Goal: Transaction & Acquisition: Purchase product/service

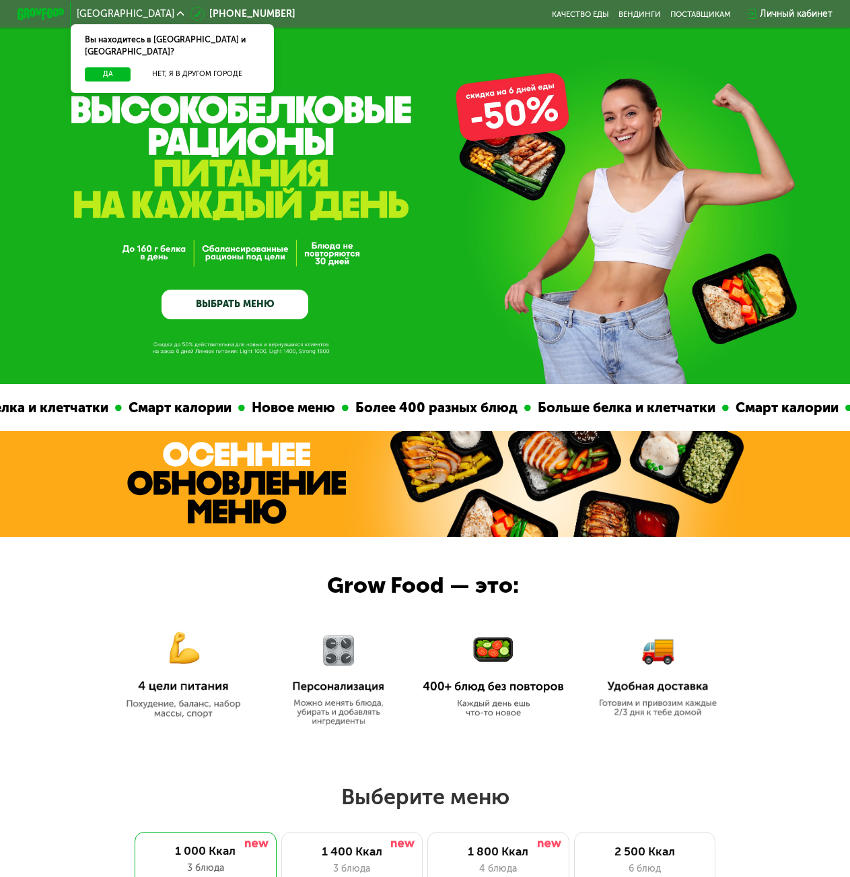
click at [240, 305] on link "ВЫБРАТЬ МЕНЮ" at bounding box center [235, 304] width 147 height 30
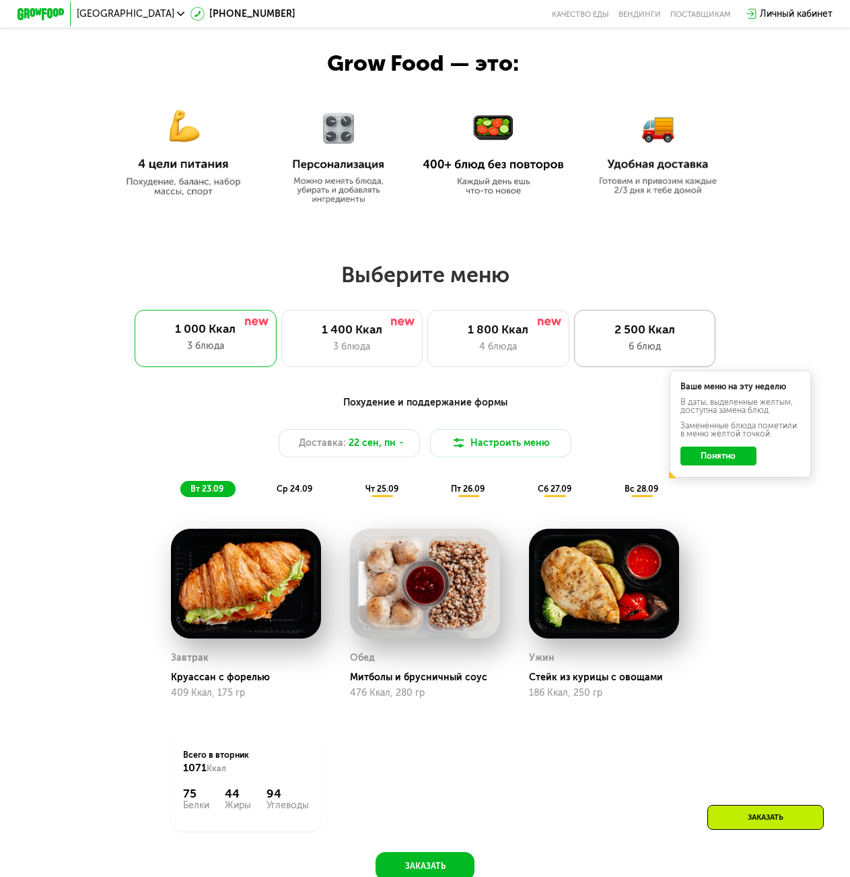
scroll to position [491, 0]
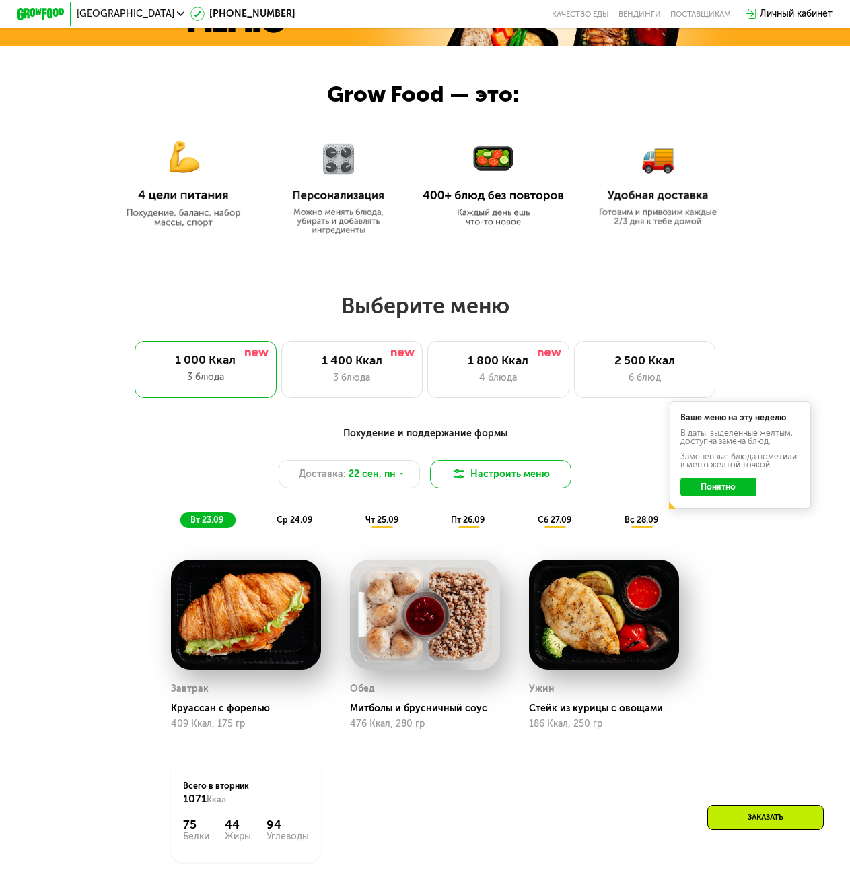
click at [502, 487] on button "Настроить меню" at bounding box center [501, 474] width 142 height 28
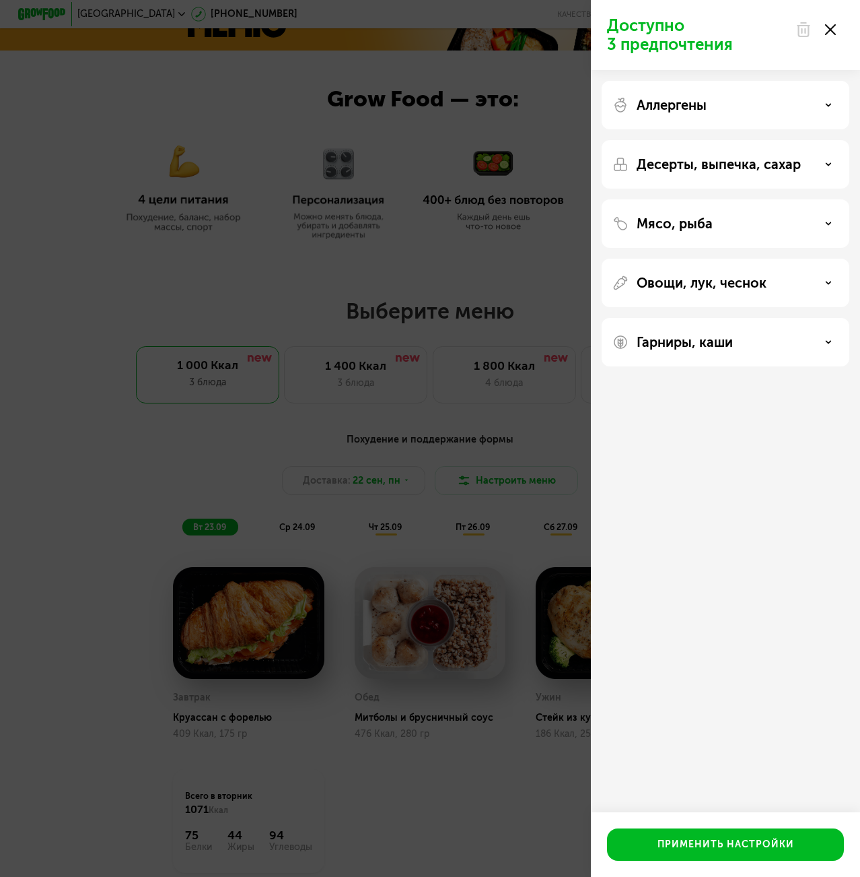
click at [790, 104] on div "Аллергены" at bounding box center [726, 105] width 226 height 16
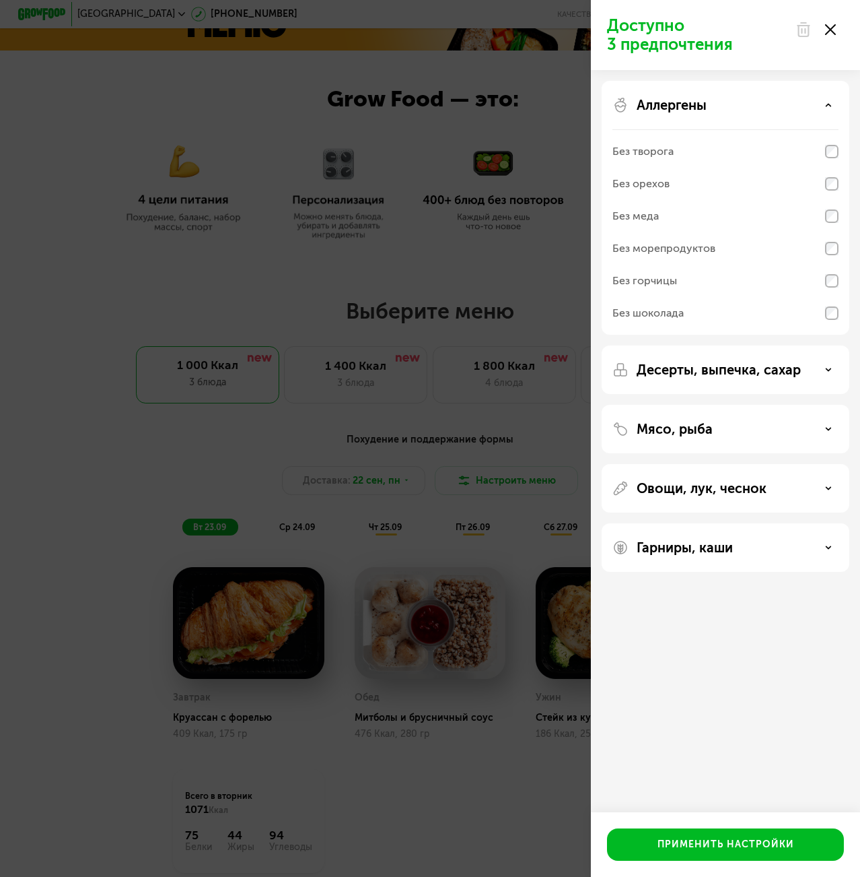
click at [817, 105] on div "Аллергены" at bounding box center [726, 105] width 226 height 16
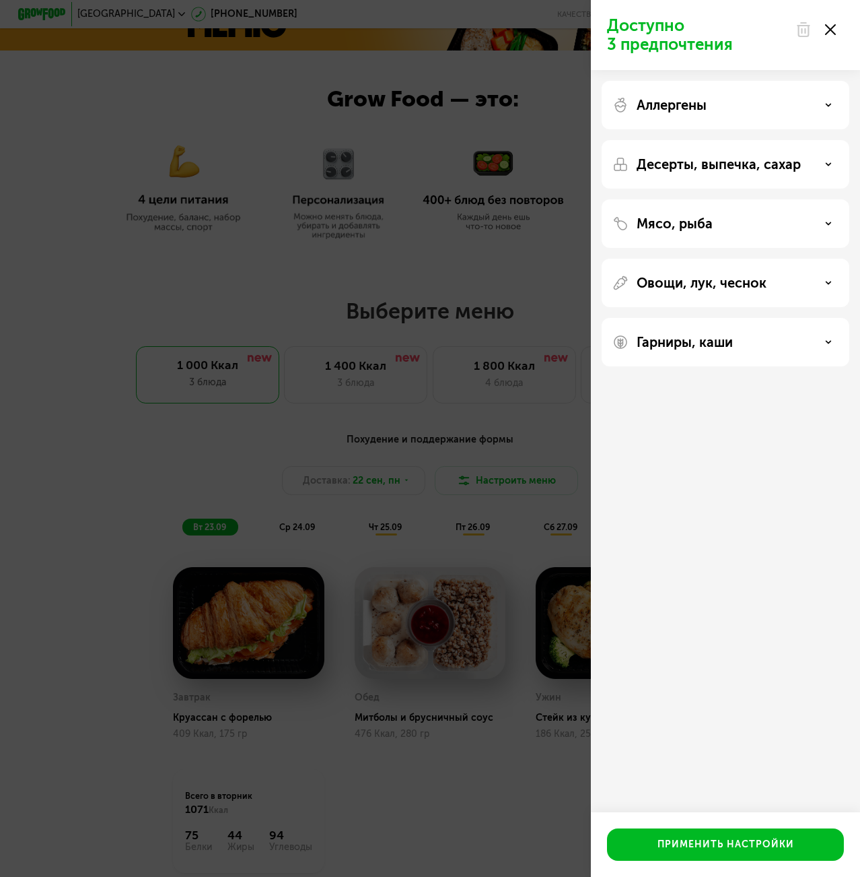
click at [723, 228] on div "Мясо, рыба" at bounding box center [726, 223] width 226 height 16
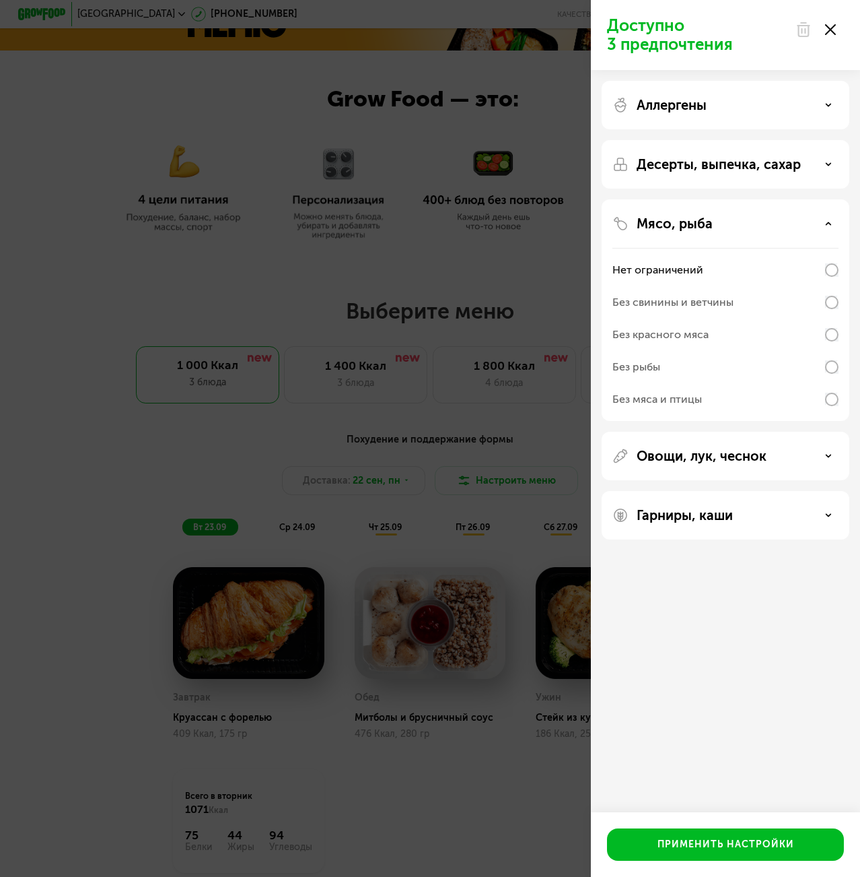
click at [725, 226] on div "Мясо, рыба" at bounding box center [726, 223] width 226 height 16
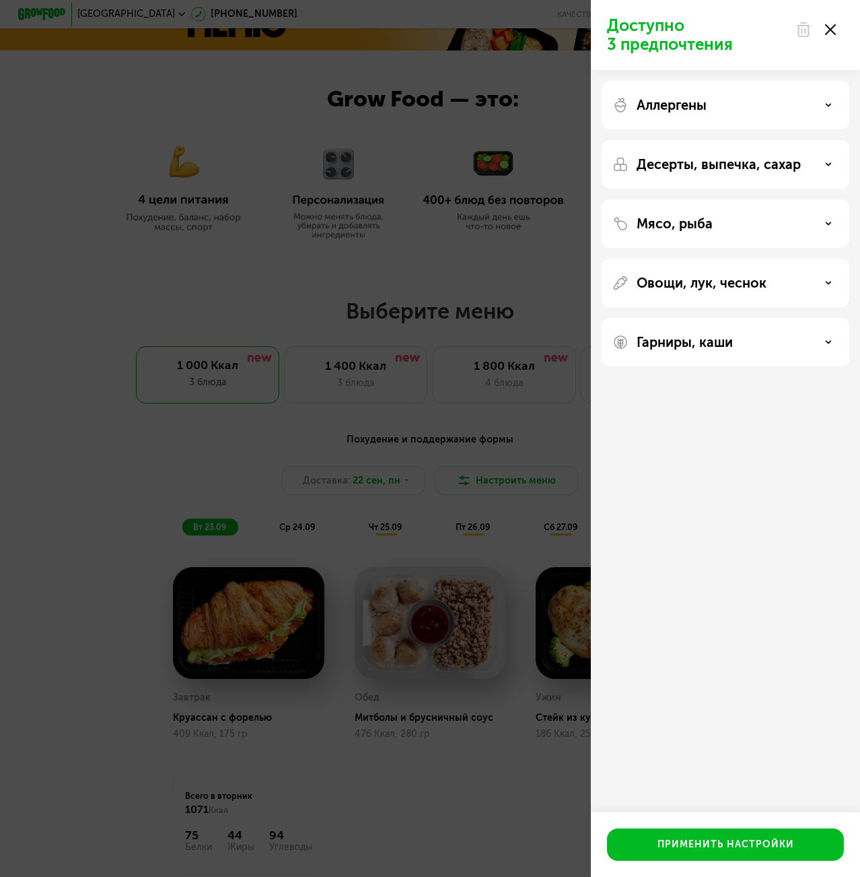
click at [730, 168] on p "Десерты, выпечка, сахар" at bounding box center [719, 164] width 164 height 16
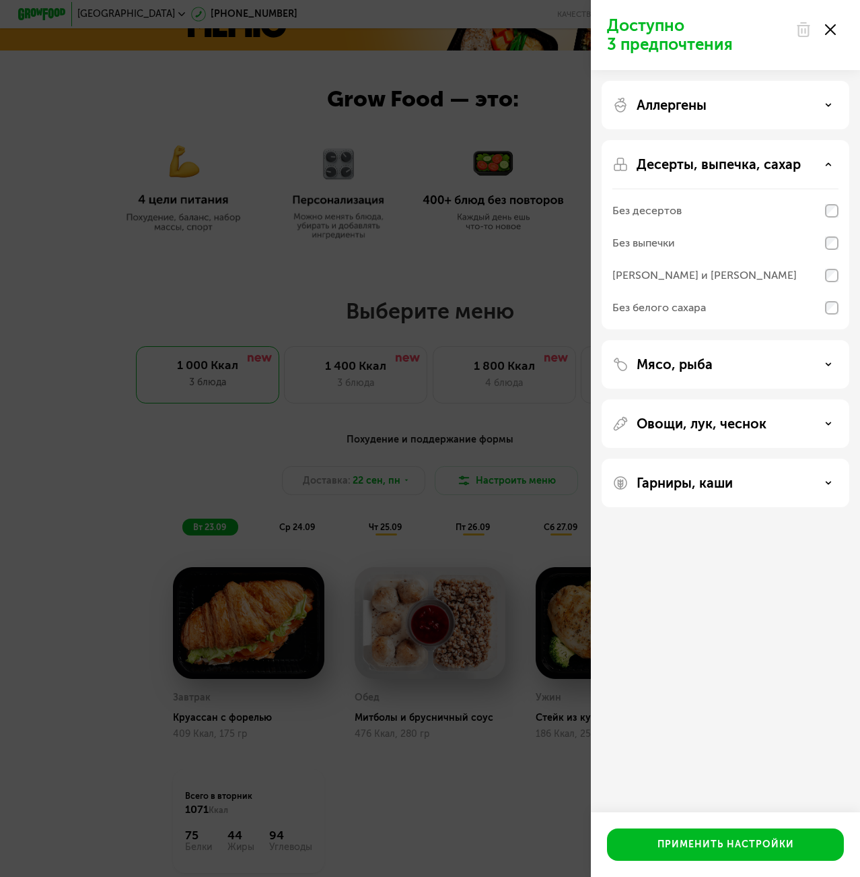
click at [739, 155] on div "Десерты, выпечка, сахар Без десертов Без выпечки Без сэндвичей и круассанов Без…" at bounding box center [726, 234] width 248 height 189
click at [728, 361] on div "Мясо, рыба" at bounding box center [726, 364] width 226 height 16
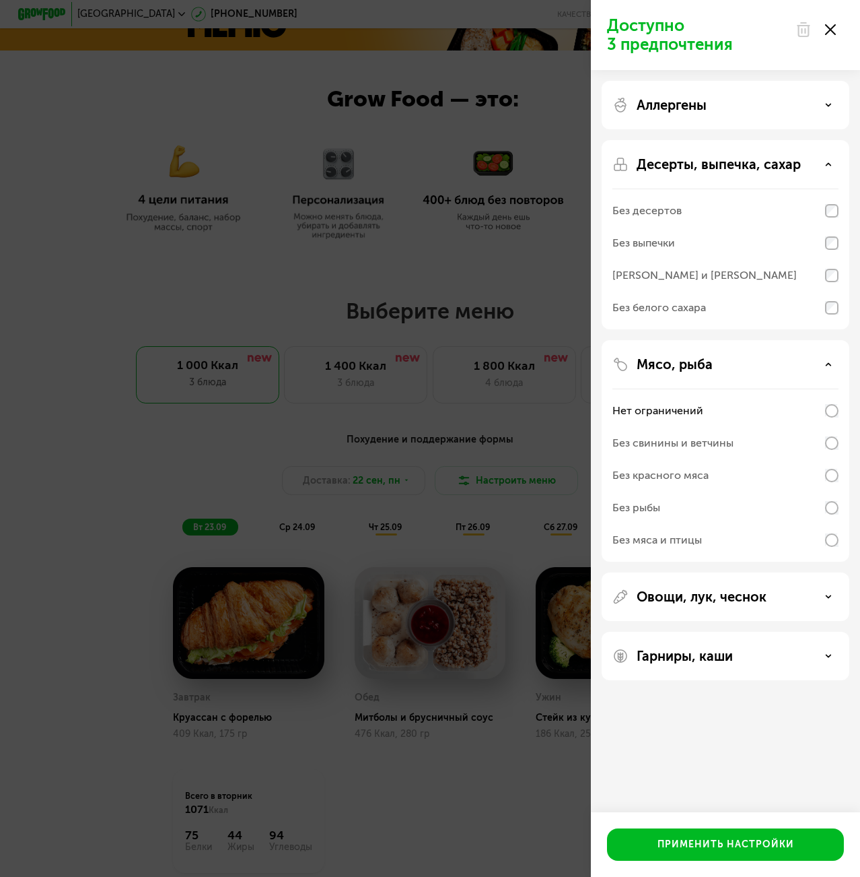
click at [732, 366] on div "Мясо, рыба" at bounding box center [726, 364] width 226 height 16
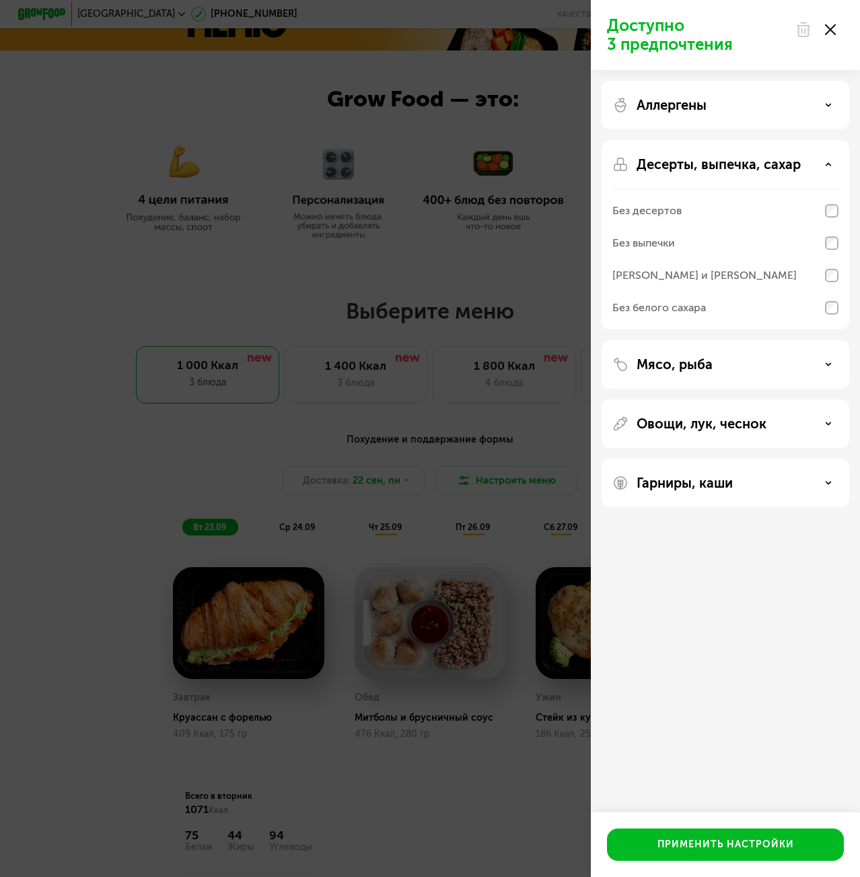
click at [722, 483] on p "Гарниры, каши" at bounding box center [685, 483] width 96 height 16
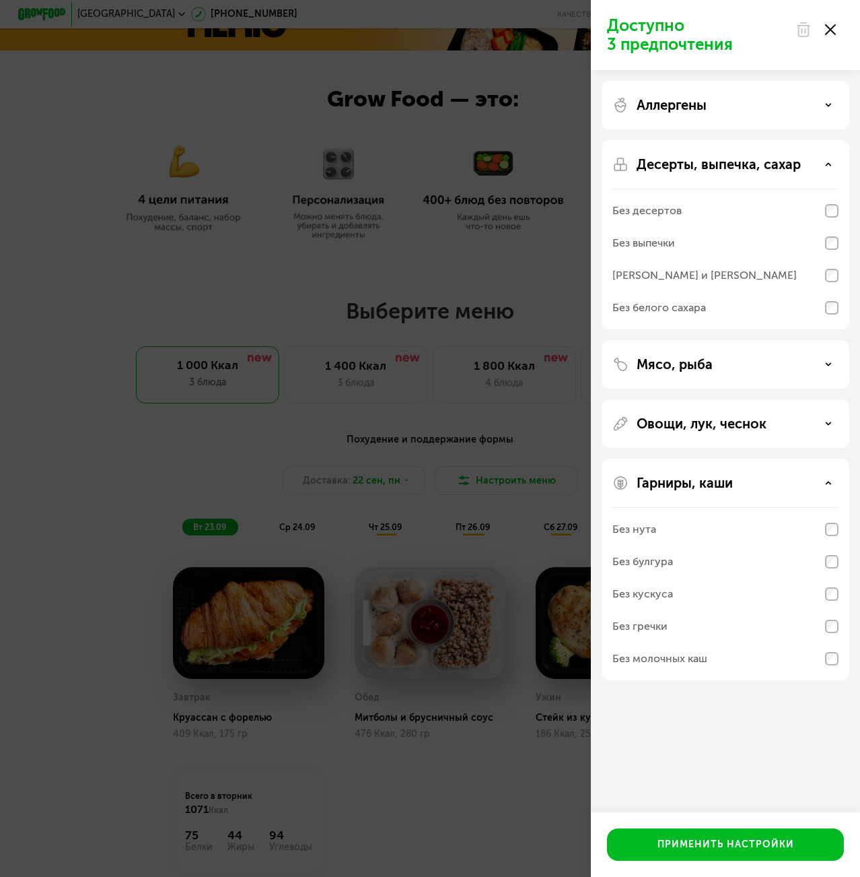
click at [687, 484] on p "Гарниры, каши" at bounding box center [685, 483] width 96 height 16
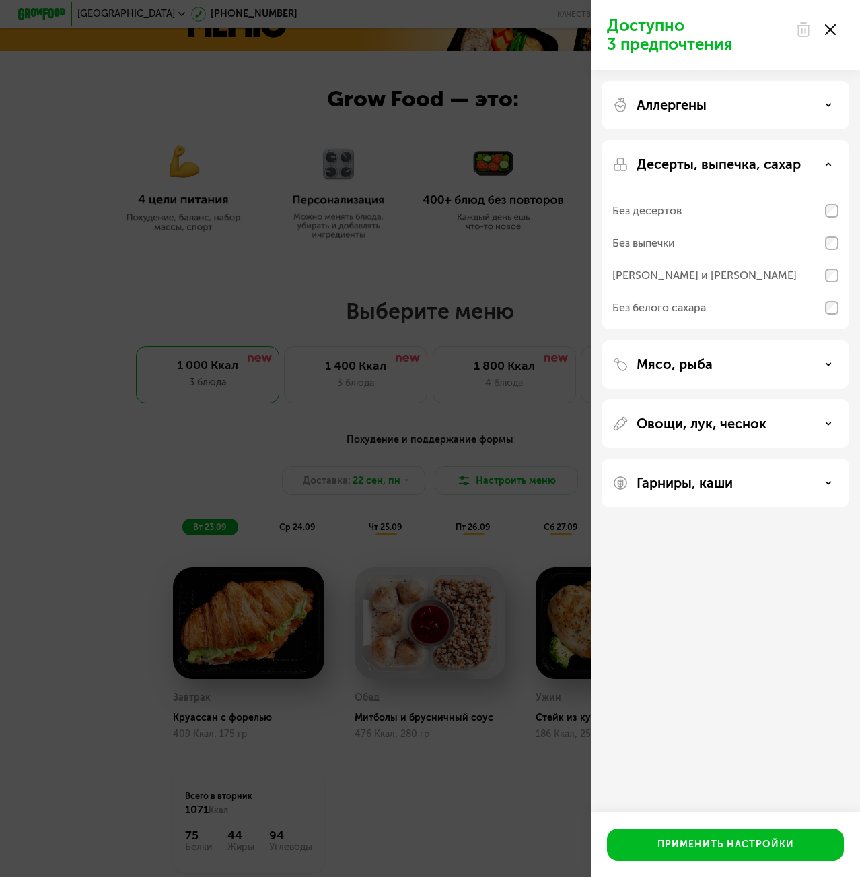
click at [709, 410] on div "Овощи, лук, чеснок" at bounding box center [726, 423] width 248 height 48
click at [704, 365] on p "Мясо, рыба" at bounding box center [675, 364] width 76 height 16
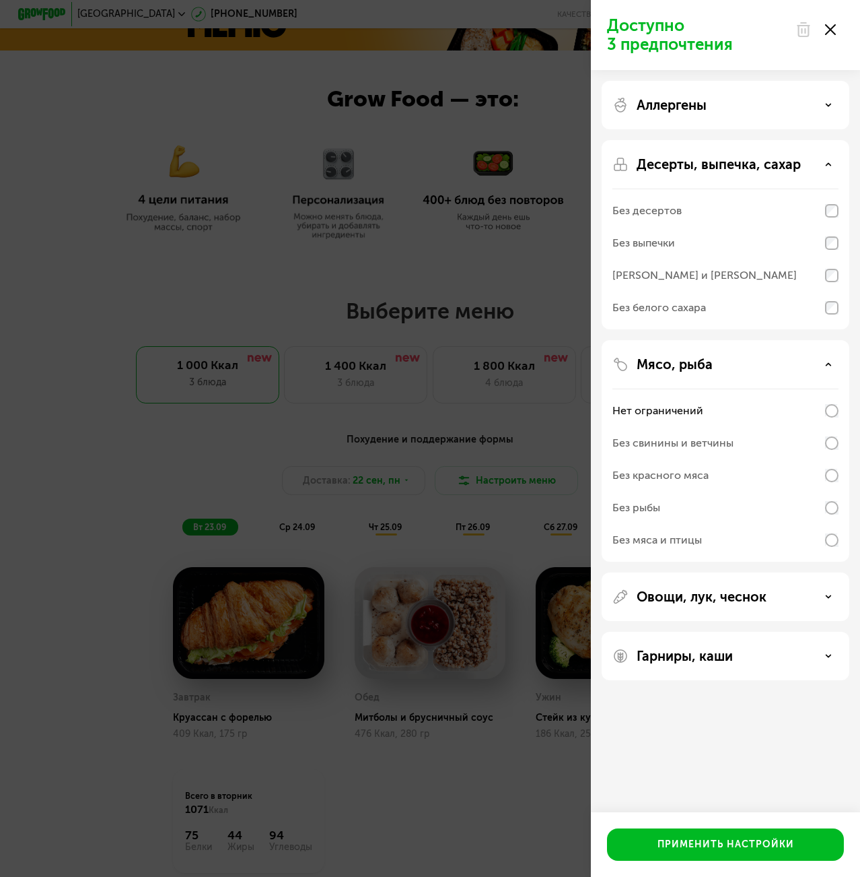
click at [806, 26] on use at bounding box center [803, 29] width 11 height 13
click at [823, 24] on div at bounding box center [816, 29] width 57 height 27
click at [839, 36] on div at bounding box center [816, 29] width 57 height 27
click at [835, 34] on div at bounding box center [816, 29] width 57 height 27
click at [833, 33] on icon at bounding box center [830, 29] width 11 height 11
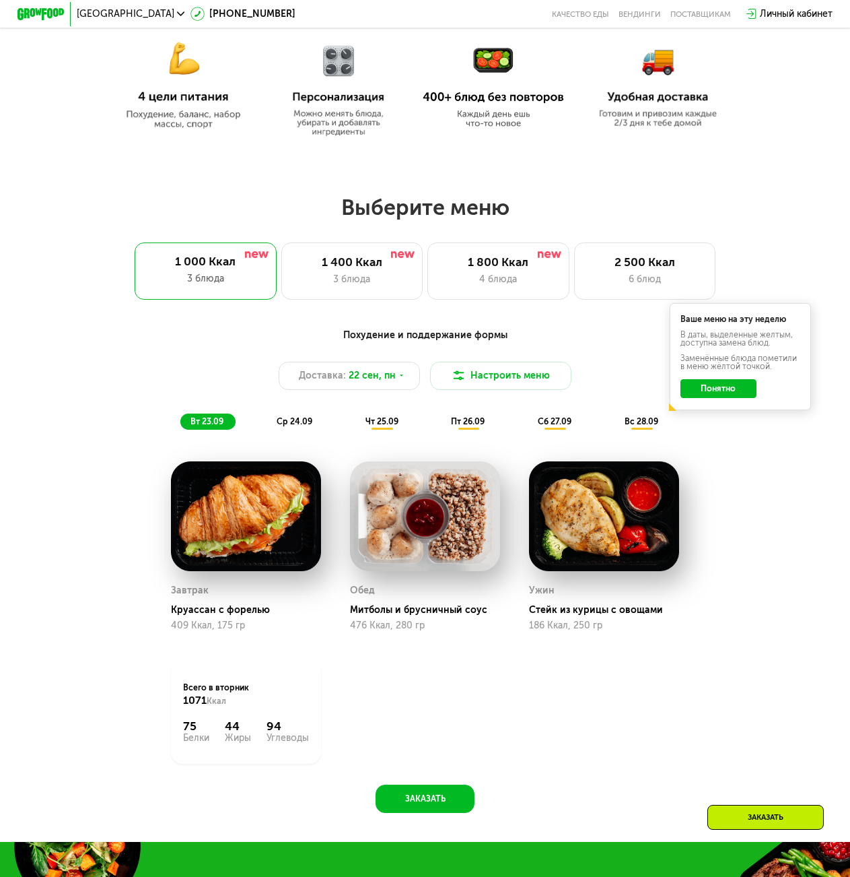
scroll to position [558, 0]
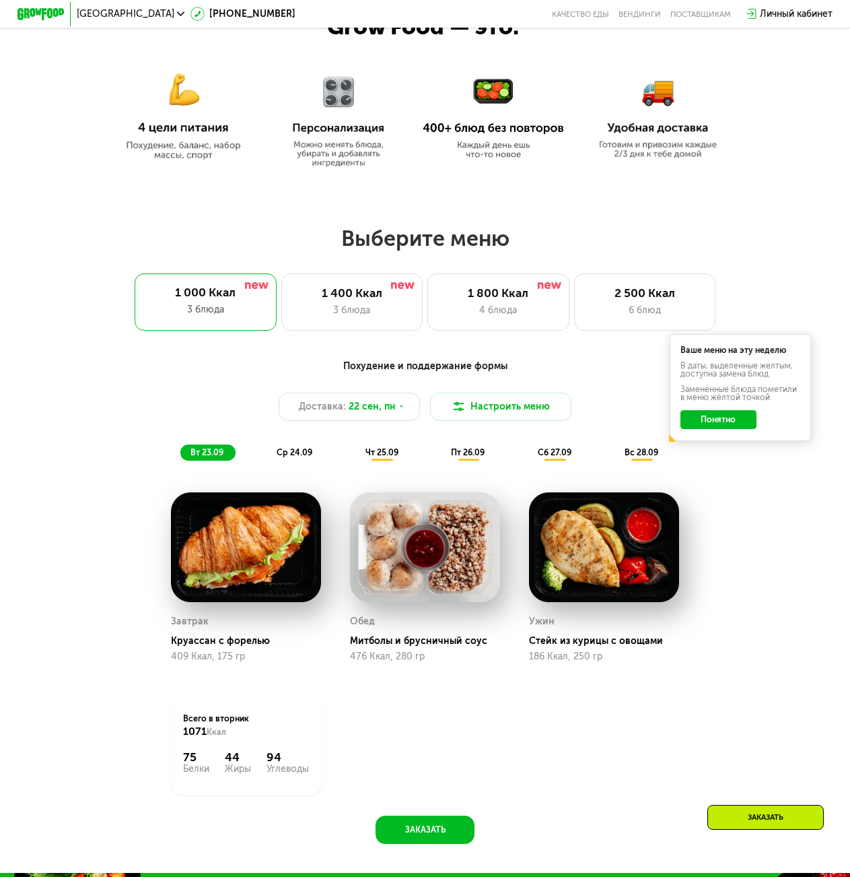
click at [726, 428] on button "Понятно" at bounding box center [719, 419] width 76 height 19
click at [372, 310] on div "3 блюда" at bounding box center [352, 310] width 116 height 14
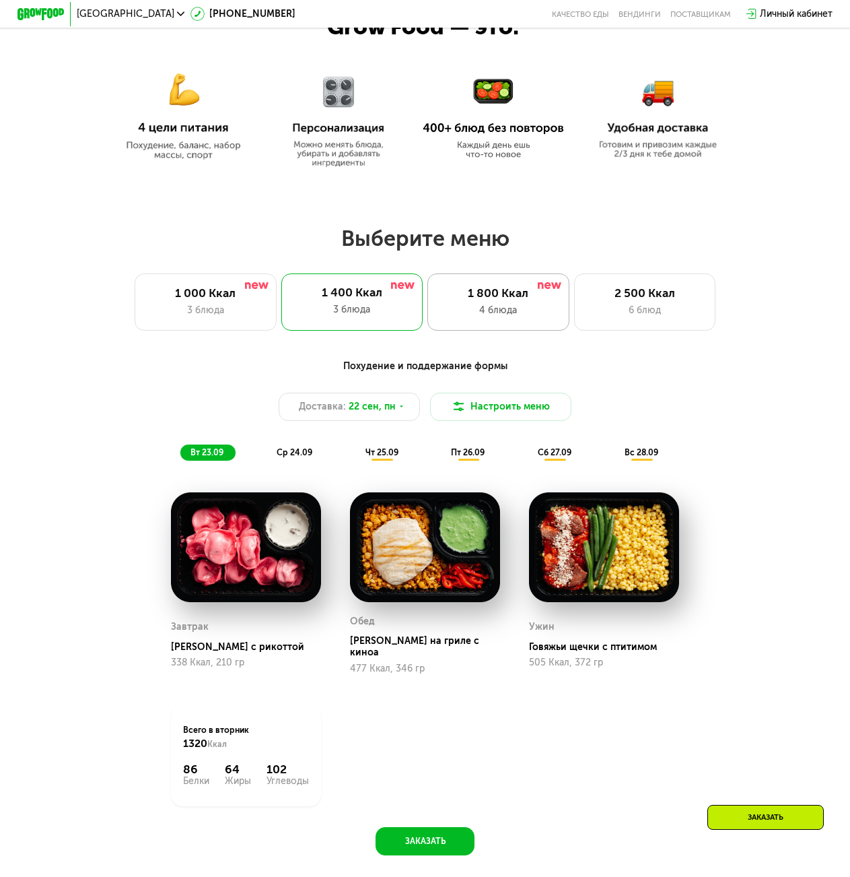
click at [531, 300] on div "1 800 Ккал" at bounding box center [498, 293] width 116 height 14
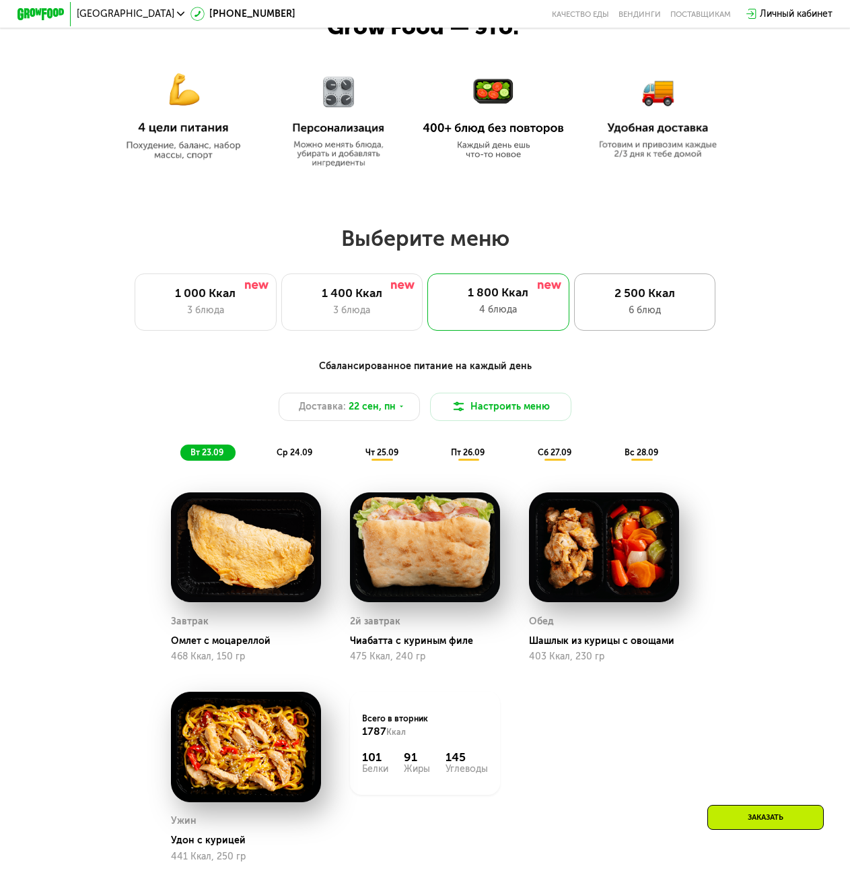
click at [644, 330] on div "2 500 Ккал 6 блюд" at bounding box center [645, 301] width 142 height 57
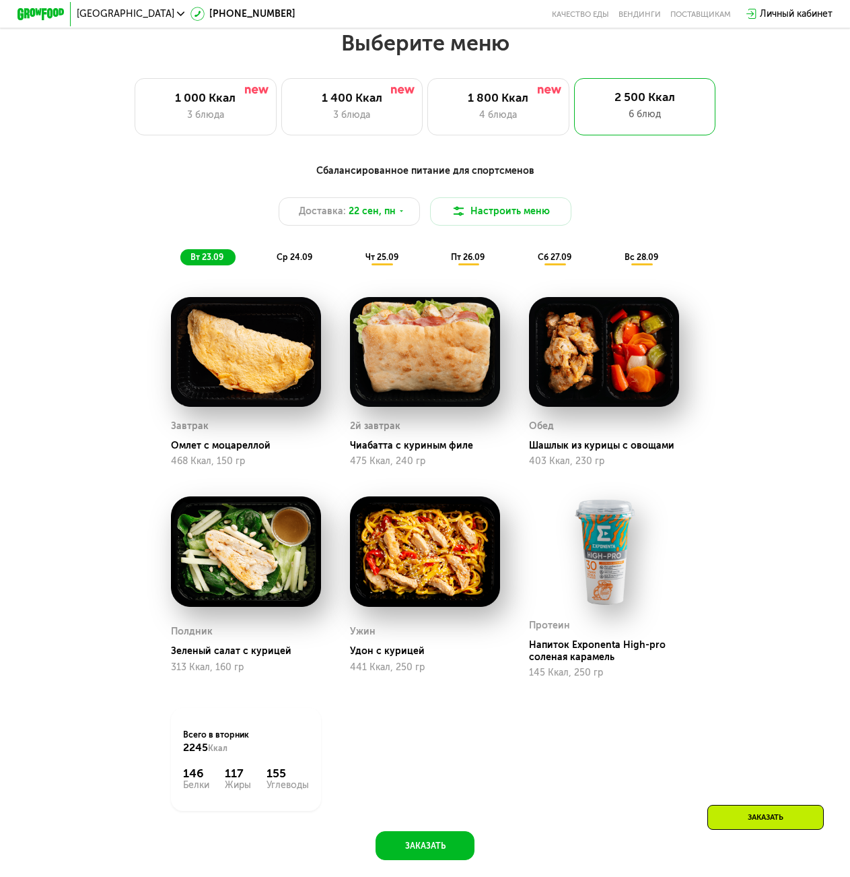
scroll to position [760, 0]
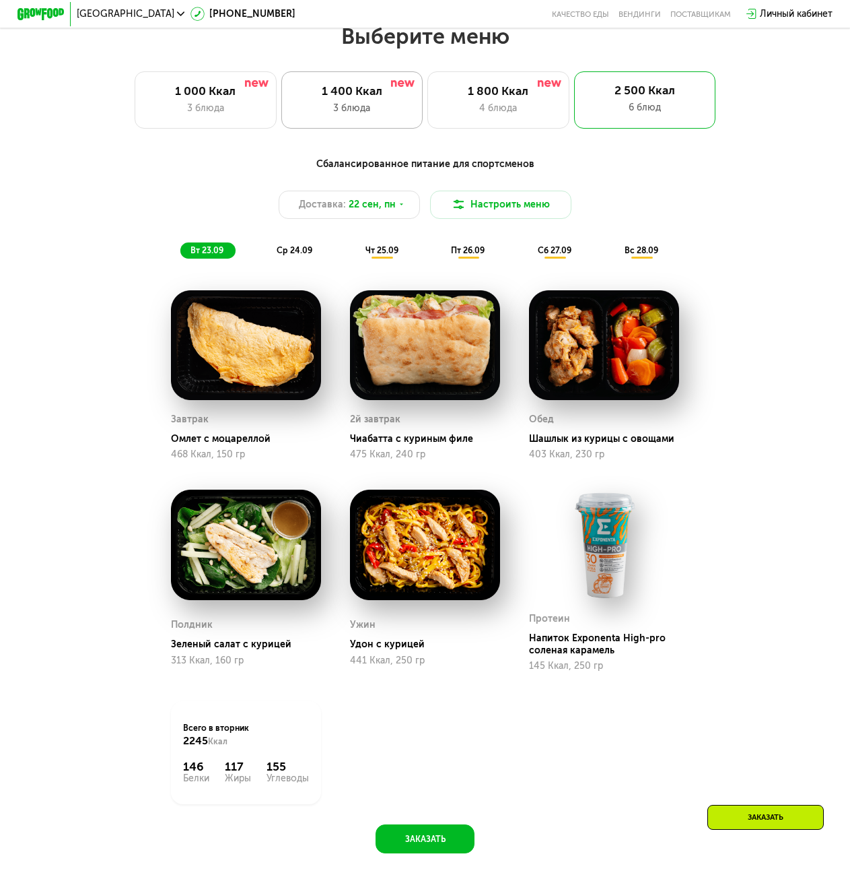
click at [397, 109] on div "3 блюда" at bounding box center [352, 108] width 116 height 14
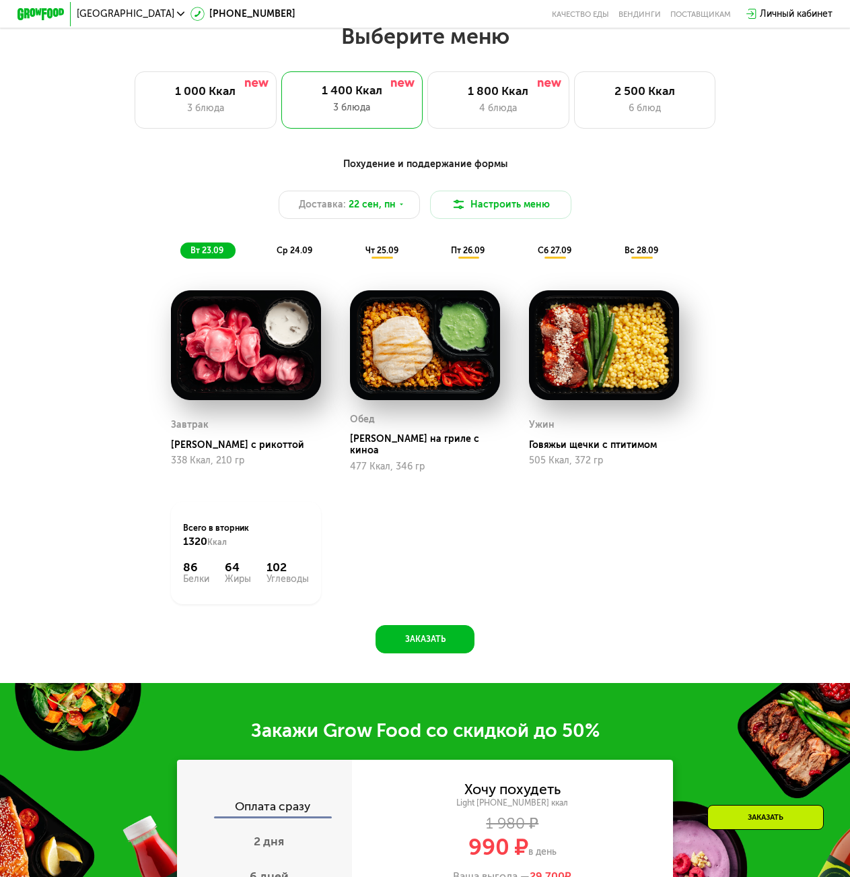
click at [386, 255] on span "чт 25.09" at bounding box center [382, 250] width 33 height 10
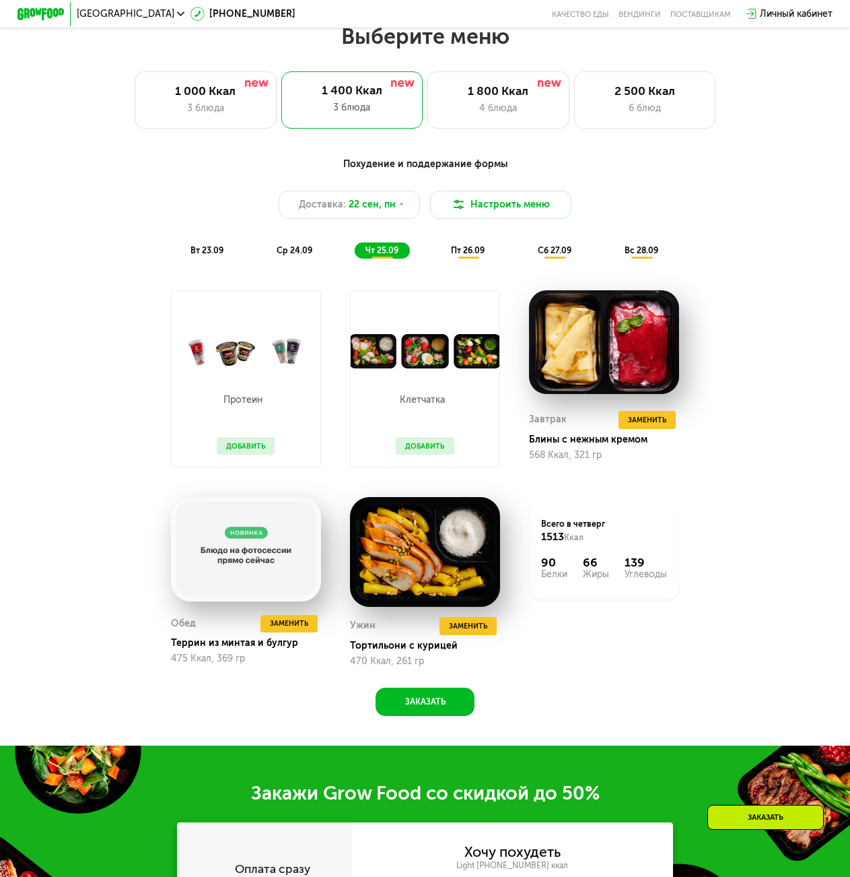
click at [303, 255] on span "ср 24.09" at bounding box center [295, 250] width 36 height 10
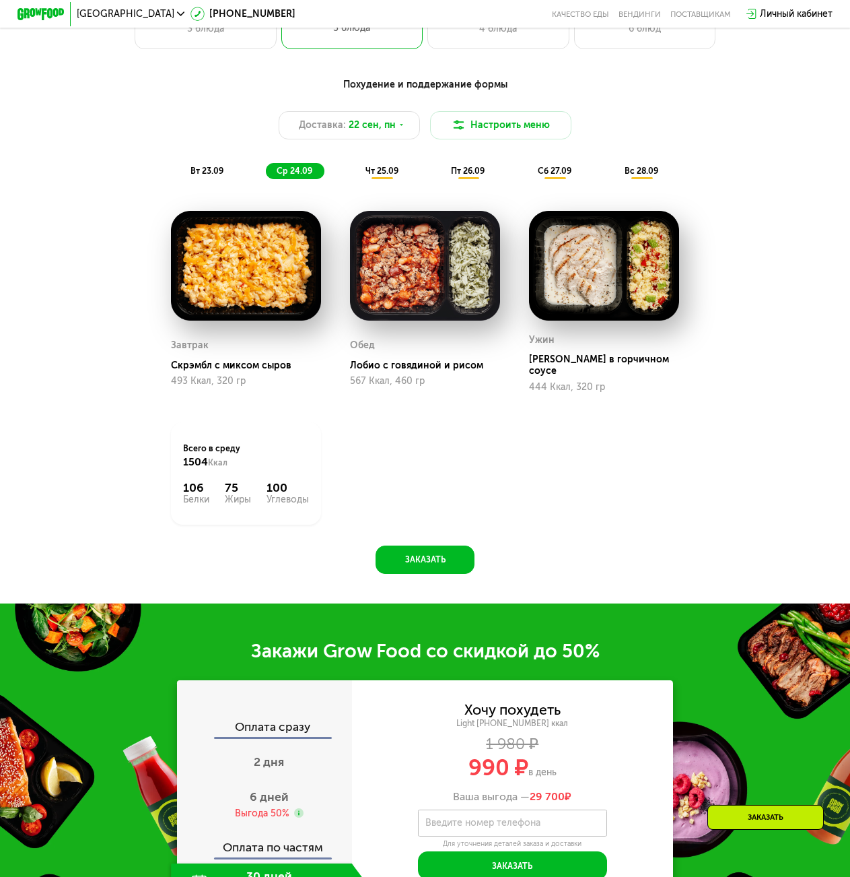
scroll to position [827, 0]
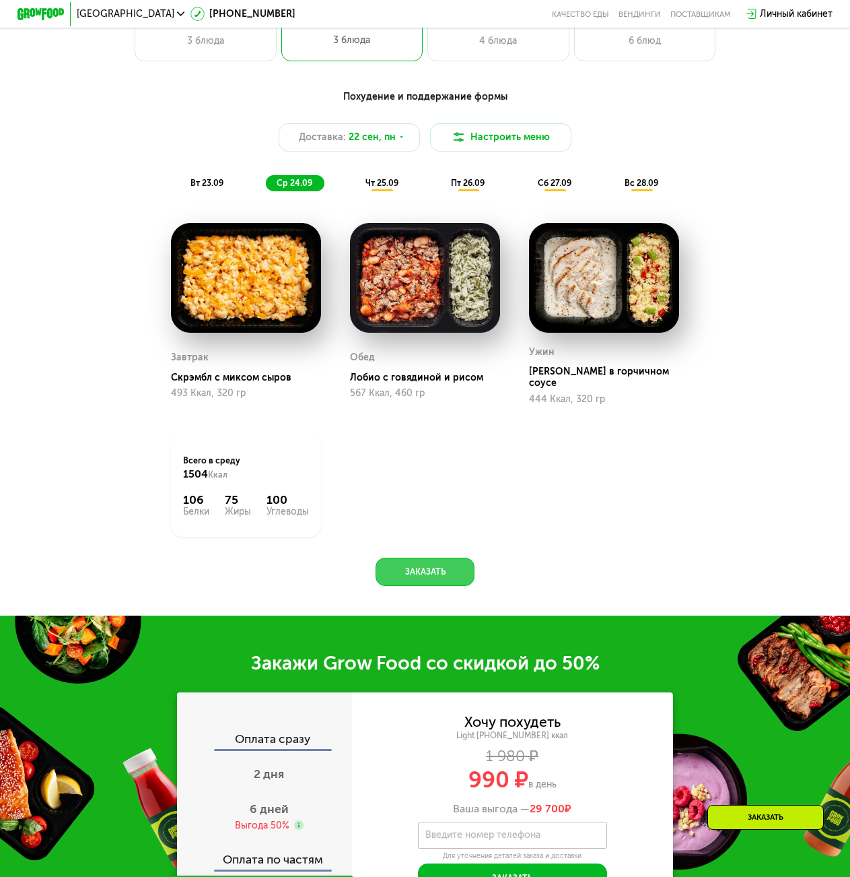
click at [419, 561] on button "Заказать" at bounding box center [425, 571] width 98 height 28
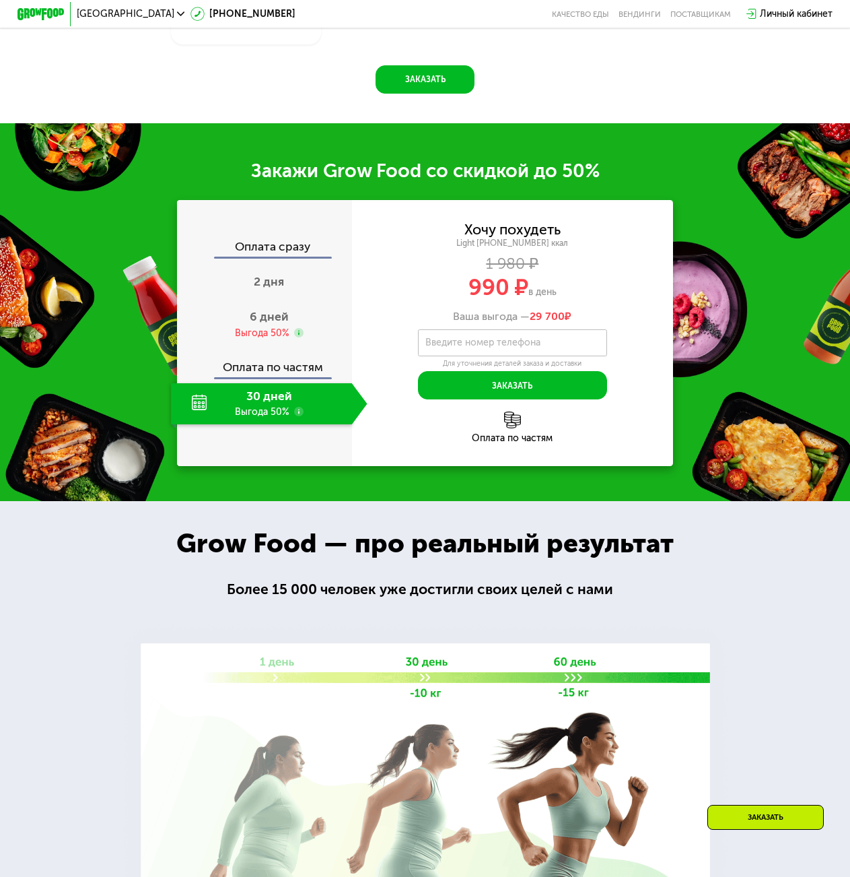
scroll to position [1443, 0]
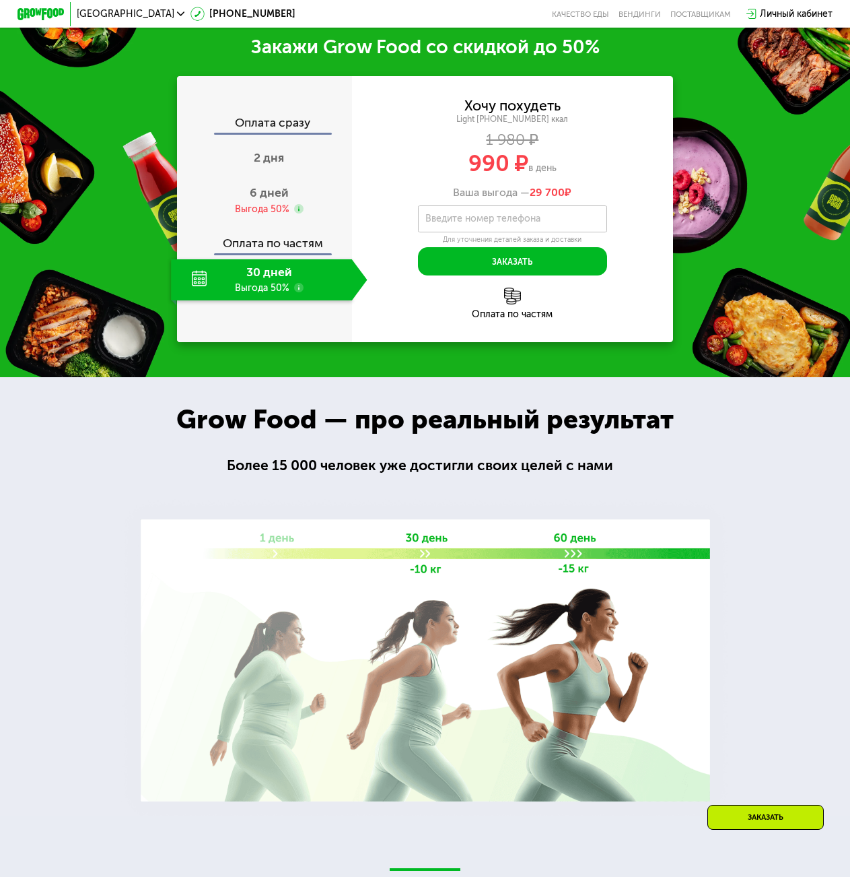
click at [266, 284] on div "30 дней Выгода 50%" at bounding box center [261, 279] width 180 height 41
click at [265, 211] on div "Выгода 50%" at bounding box center [262, 209] width 55 height 13
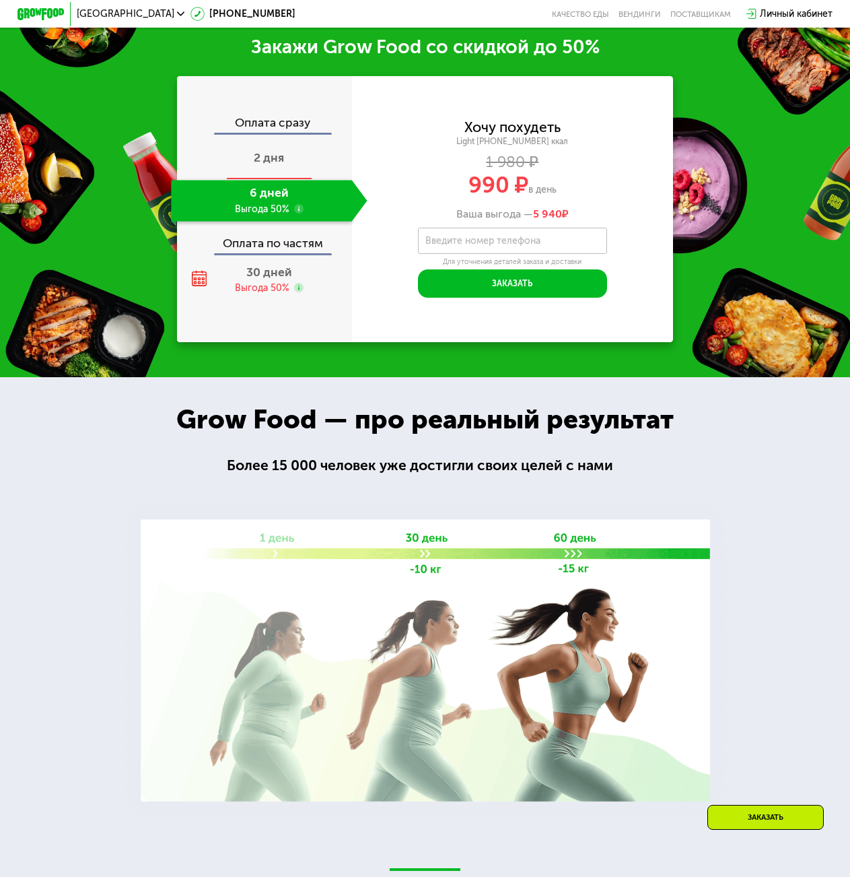
click at [267, 160] on span "2 дня" at bounding box center [269, 158] width 30 height 14
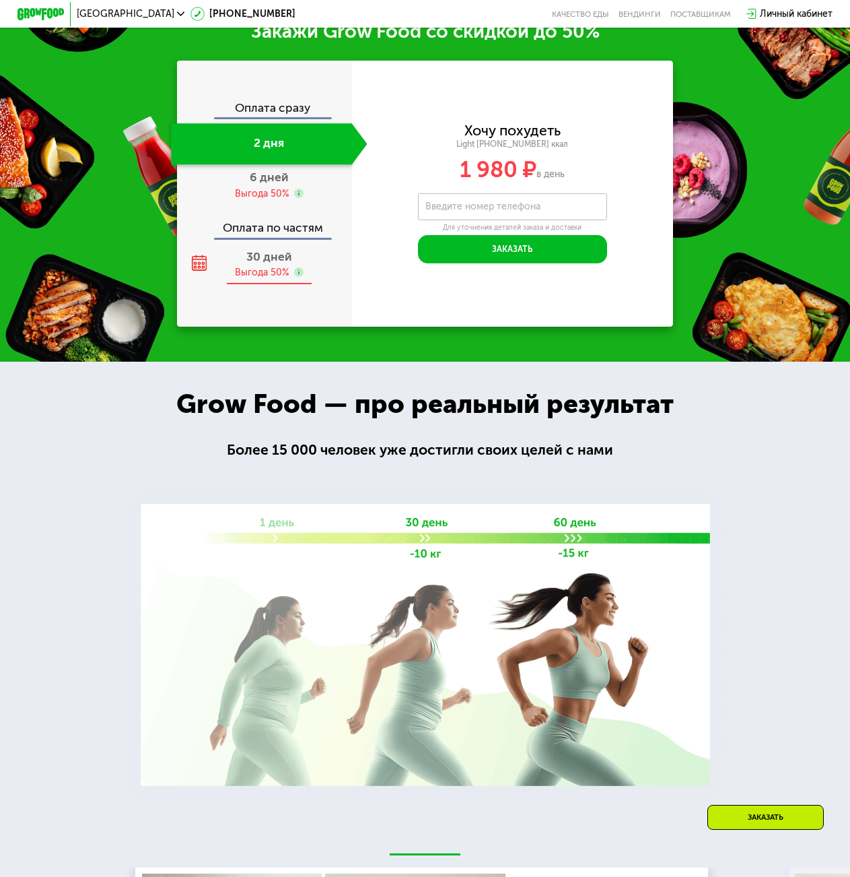
click at [248, 279] on div "Выгода 50%" at bounding box center [262, 272] width 55 height 13
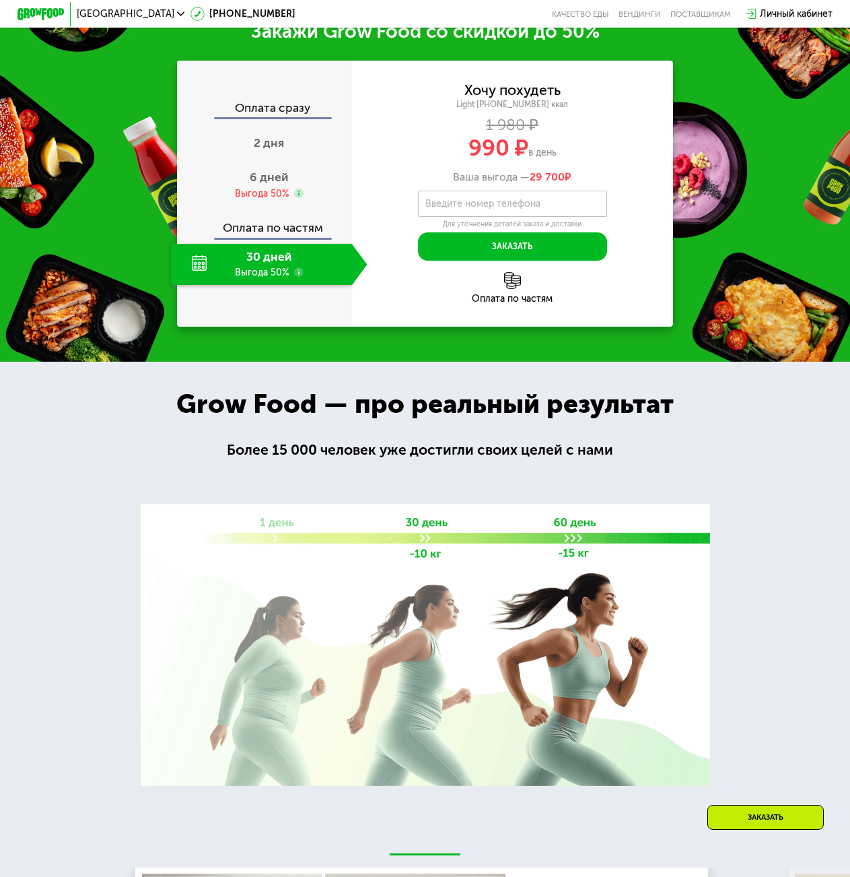
scroll to position [1443, 0]
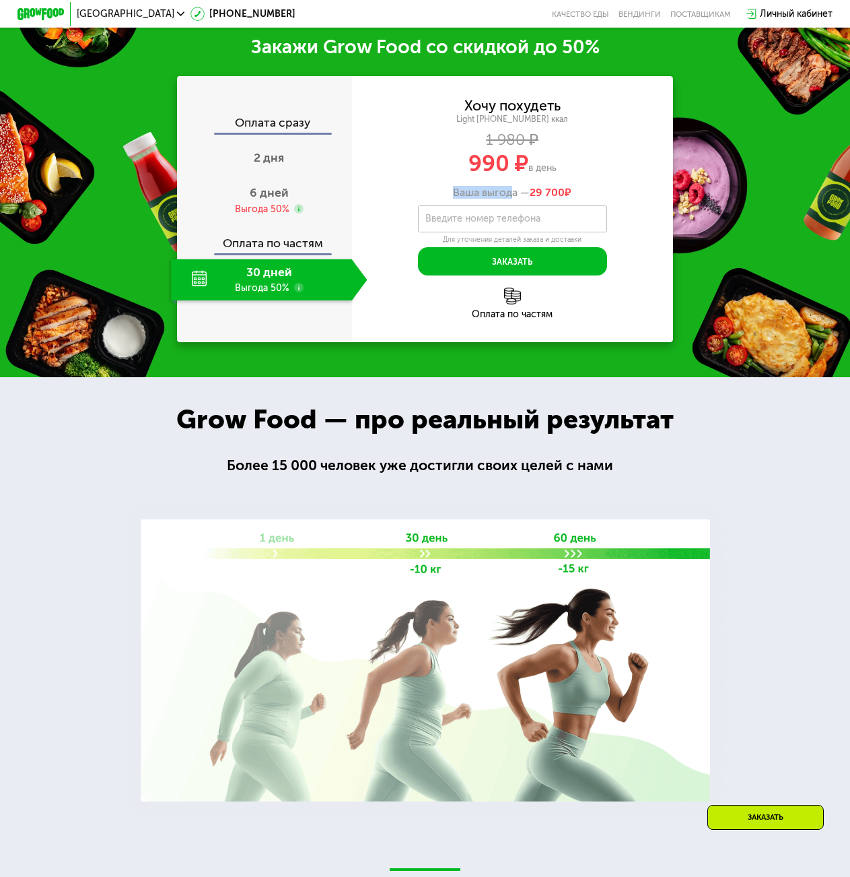
drag, startPoint x: 463, startPoint y: 195, endPoint x: 512, endPoint y: 195, distance: 49.8
click at [512, 195] on div "Ваша выгода — 29 700 ₽" at bounding box center [512, 192] width 321 height 13
click at [580, 195] on div "Ваша выгода — 29 700 ₽" at bounding box center [512, 192] width 321 height 13
drag, startPoint x: 581, startPoint y: 195, endPoint x: 533, endPoint y: 198, distance: 48.5
click at [533, 198] on div "Ваша выгода — 29 700 ₽" at bounding box center [512, 192] width 321 height 13
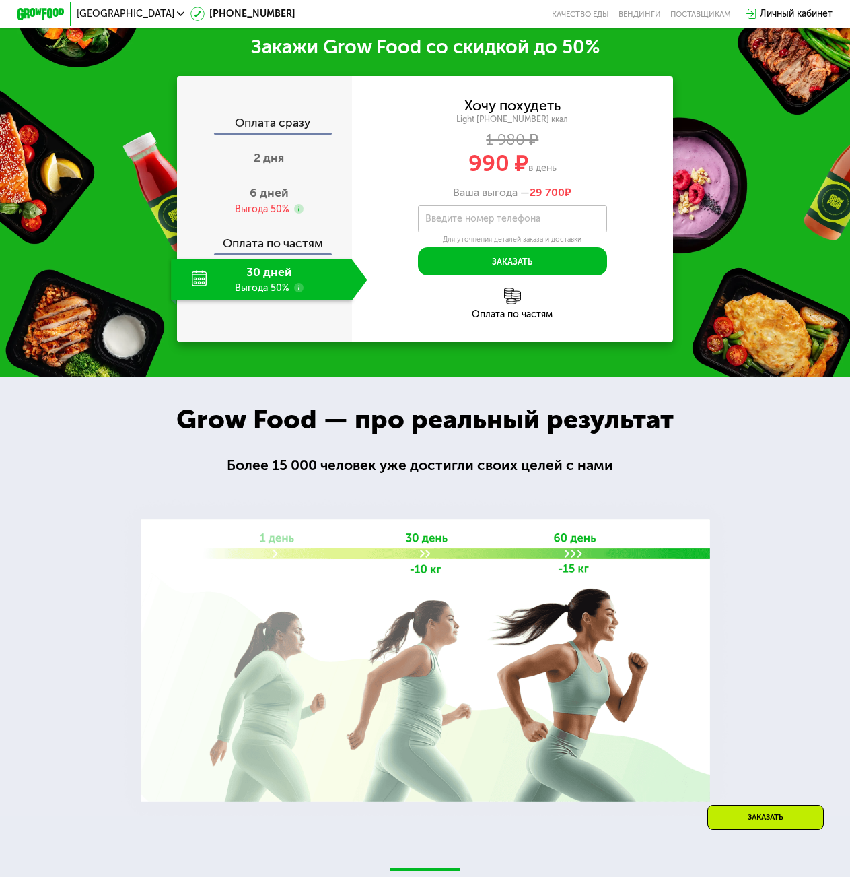
click at [296, 289] on use at bounding box center [298, 287] width 9 height 9
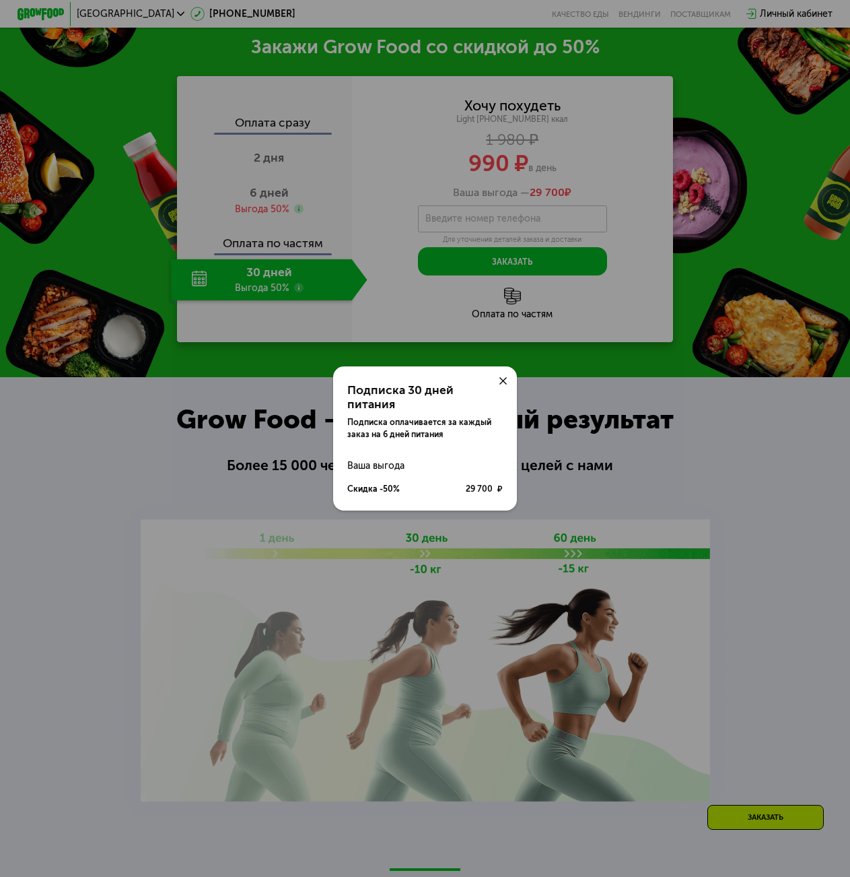
click at [501, 384] on icon at bounding box center [503, 380] width 7 height 7
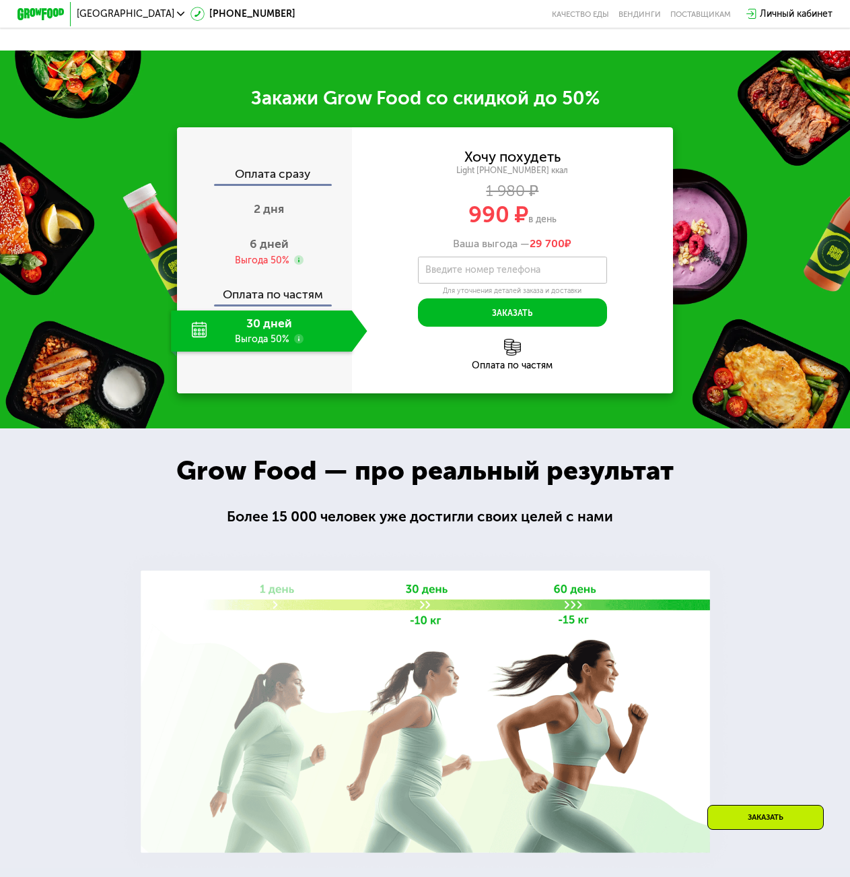
scroll to position [1376, 0]
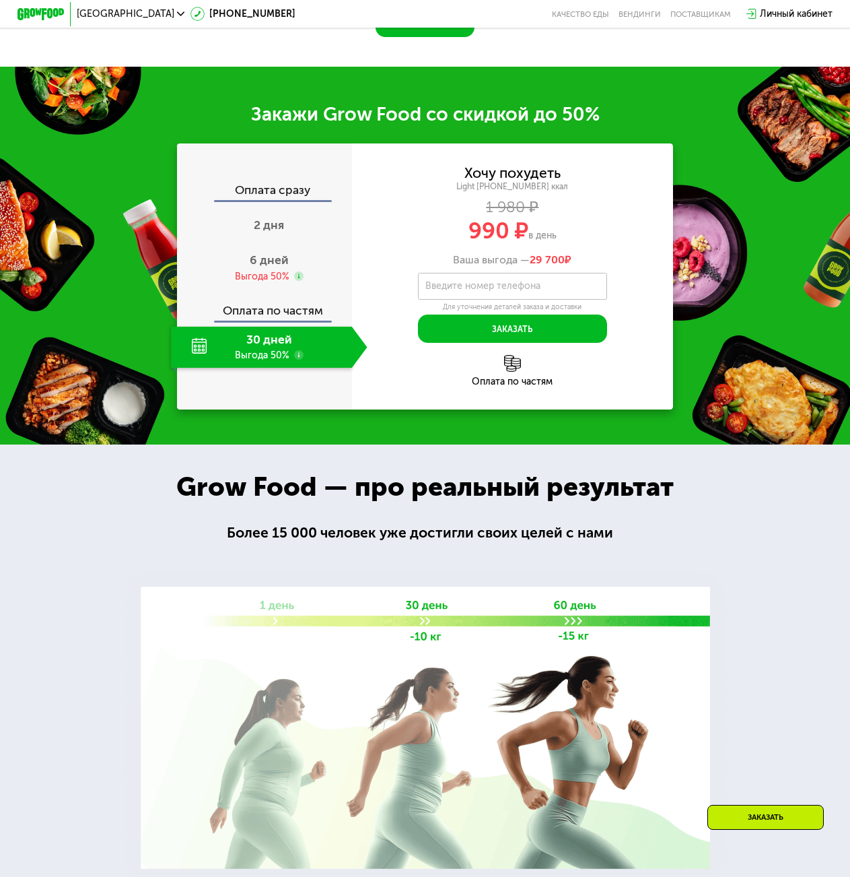
click at [506, 357] on div "Хочу похудеть Light [PHONE_NUMBER] ккал 1 980 ₽ 990 ₽ в день Ваша выгода — 29 7…" at bounding box center [512, 276] width 321 height 266
click at [508, 367] on img at bounding box center [512, 363] width 17 height 17
click at [512, 372] on img at bounding box center [512, 363] width 17 height 17
drag, startPoint x: 465, startPoint y: 230, endPoint x: 564, endPoint y: 227, distance: 99.7
click at [564, 227] on div "990 ₽ в день" at bounding box center [512, 231] width 321 height 22
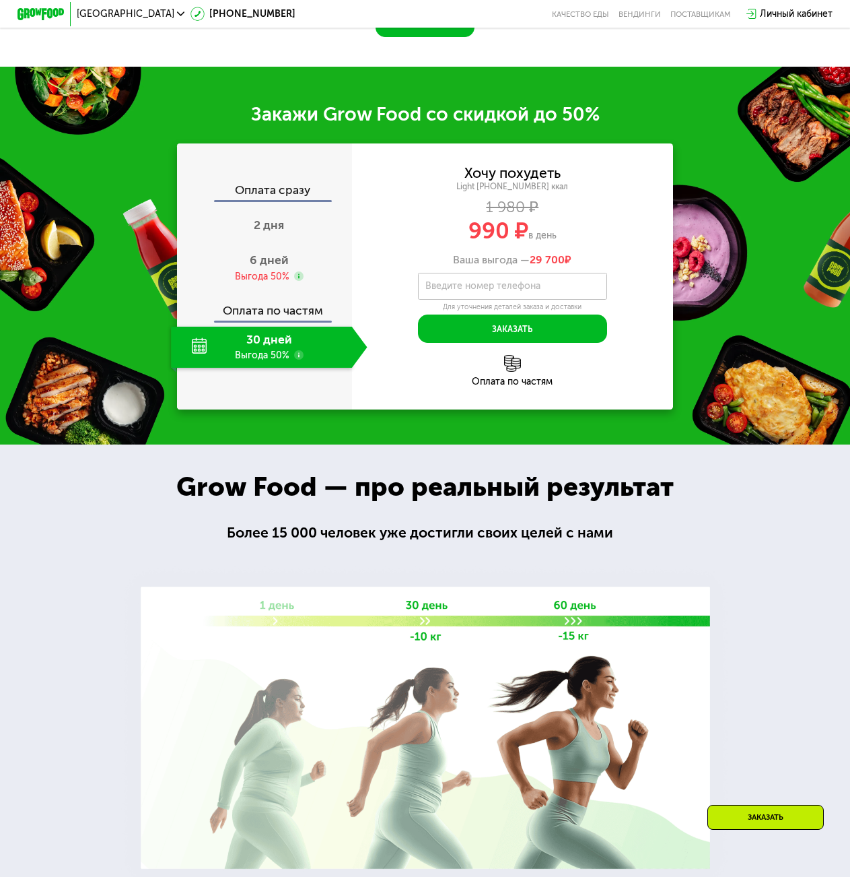
click at [614, 209] on div "1 980 ₽" at bounding box center [512, 207] width 321 height 13
drag, startPoint x: 460, startPoint y: 175, endPoint x: 582, endPoint y: 199, distance: 123.6
click at [540, 174] on div "Хочу похудеть Light [PHONE_NUMBER] ккал 1 980 ₽ 990 ₽ в день Ваша выгода — 29 7…" at bounding box center [512, 216] width 321 height 100
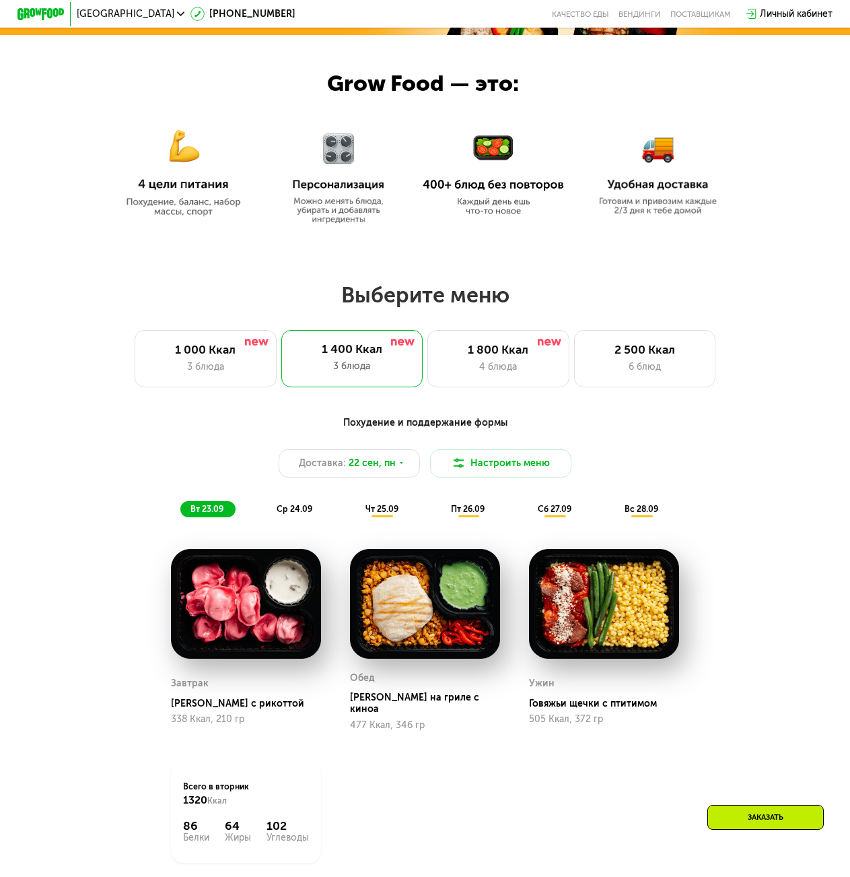
scroll to position [501, 0]
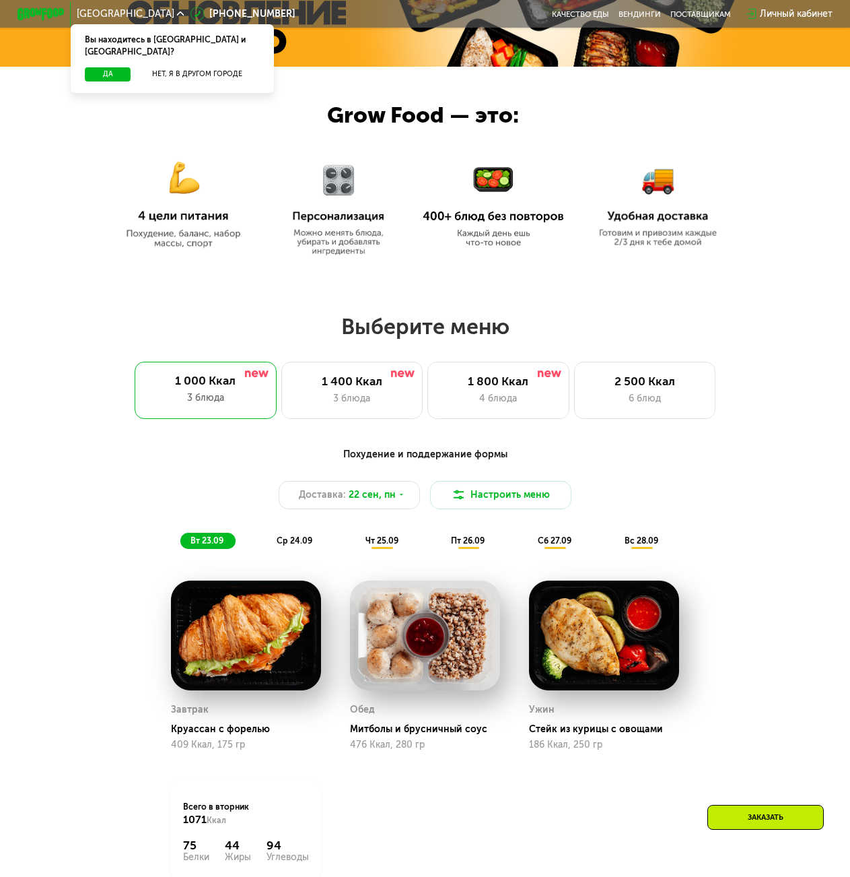
scroll to position [741, 0]
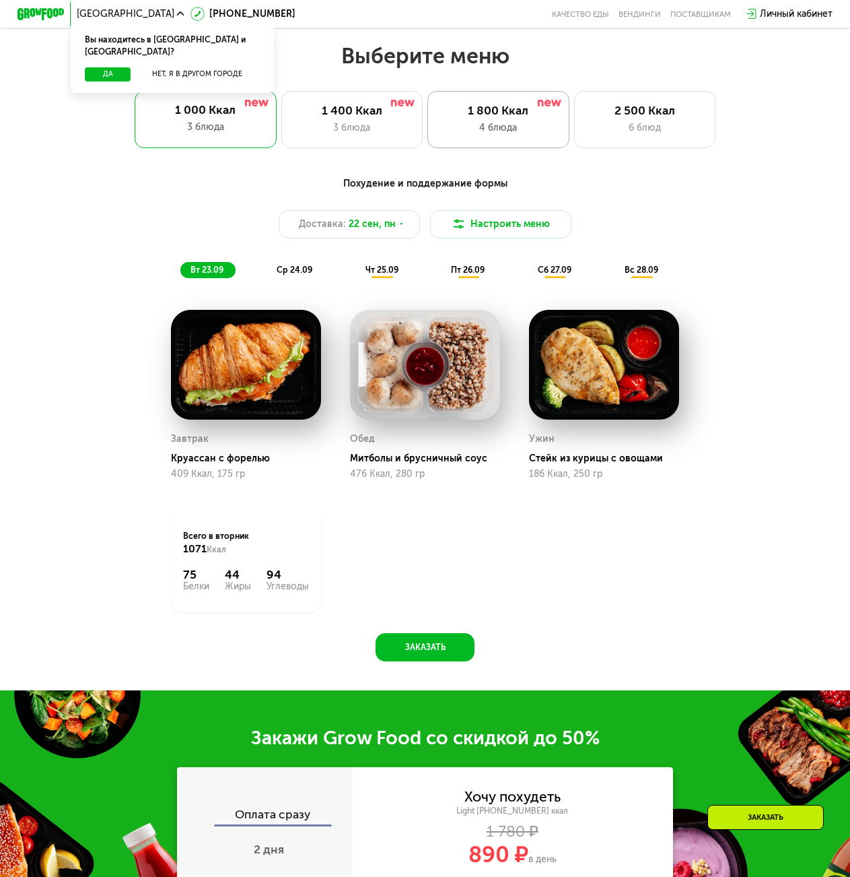
click at [523, 117] on div "1 800 Ккал" at bounding box center [498, 111] width 116 height 14
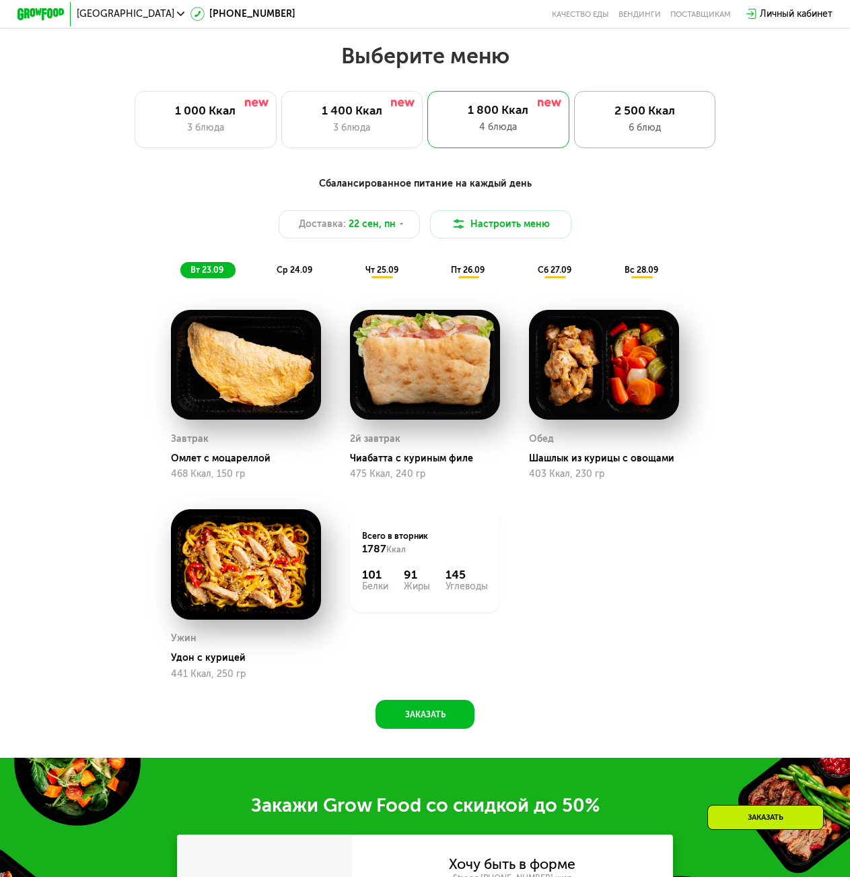
click at [652, 118] on div "2 500 Ккал" at bounding box center [644, 111] width 116 height 14
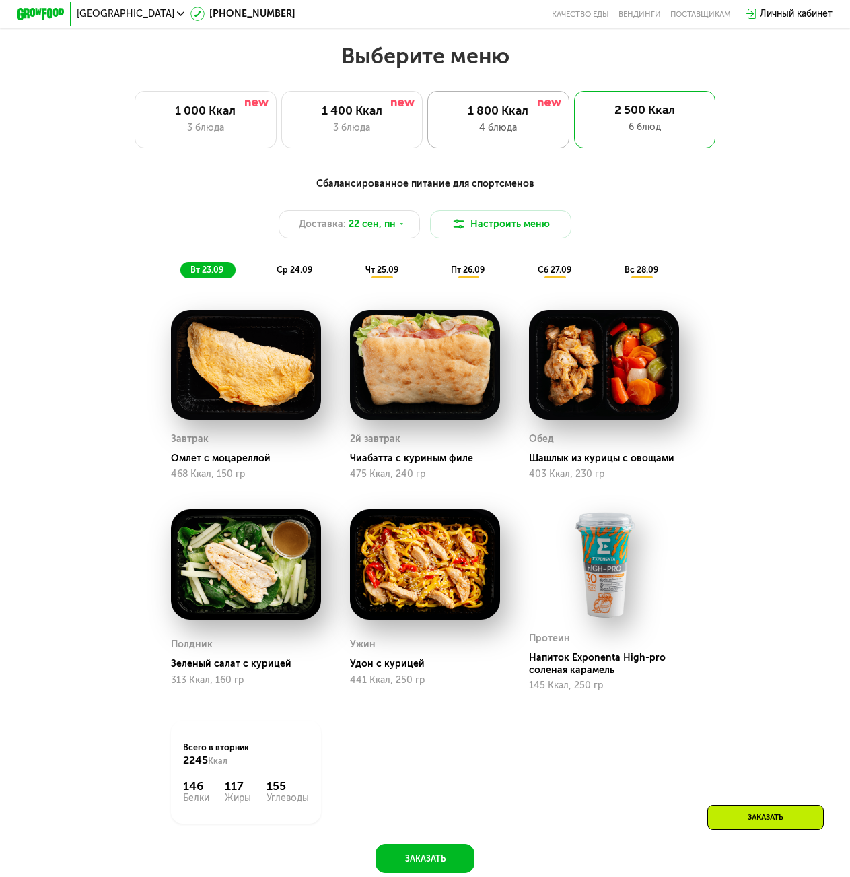
click at [515, 118] on div "1 800 Ккал" at bounding box center [498, 111] width 116 height 14
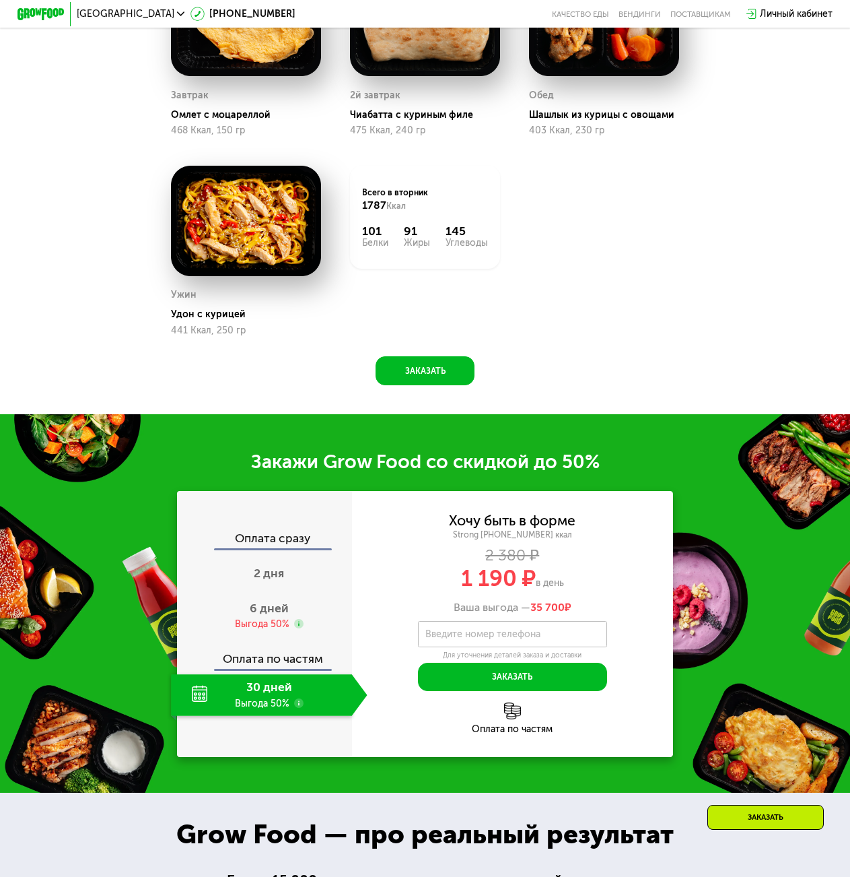
scroll to position [1144, 0]
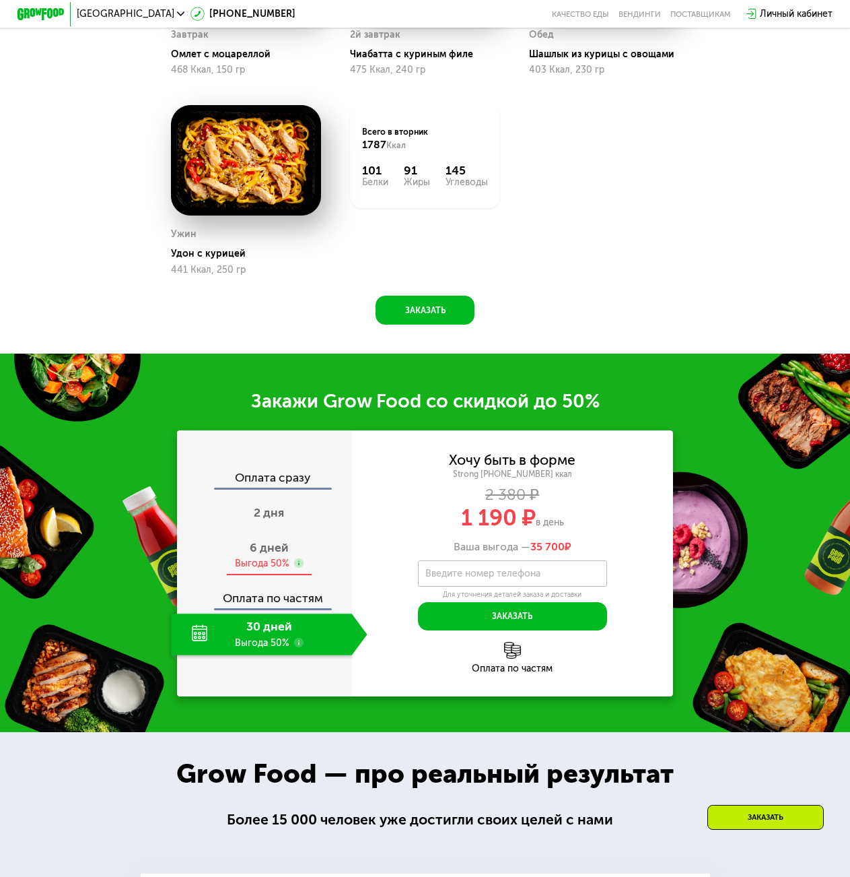
click at [258, 571] on div "6 дней Выгода 50%" at bounding box center [269, 555] width 196 height 41
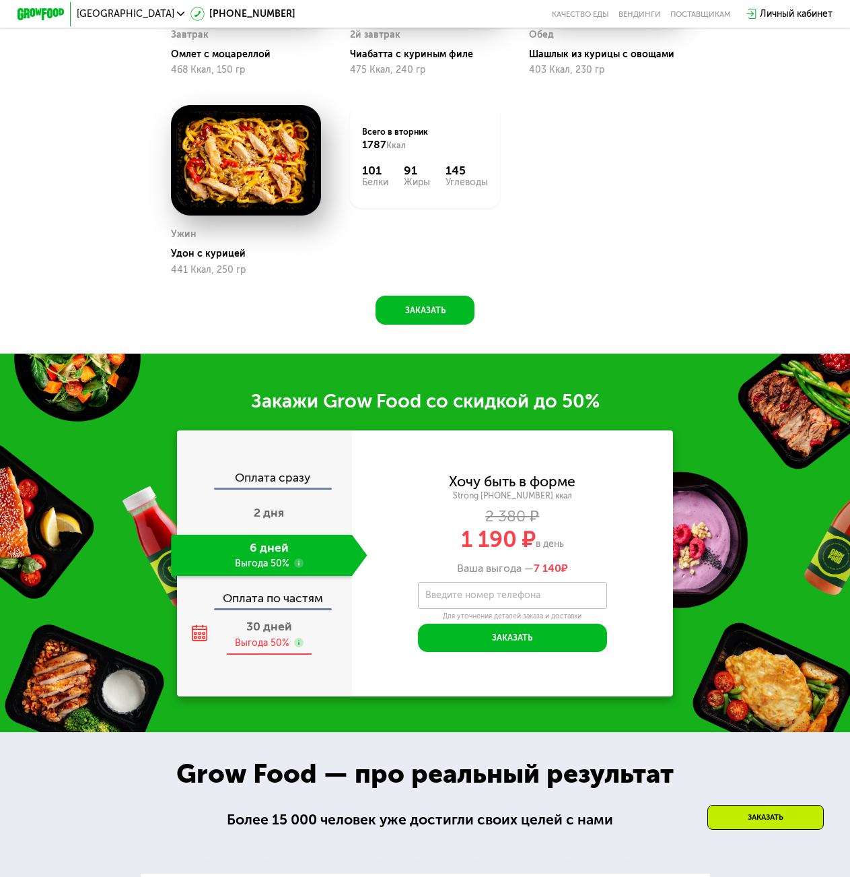
click at [250, 649] on div "Выгода 50%" at bounding box center [262, 642] width 55 height 13
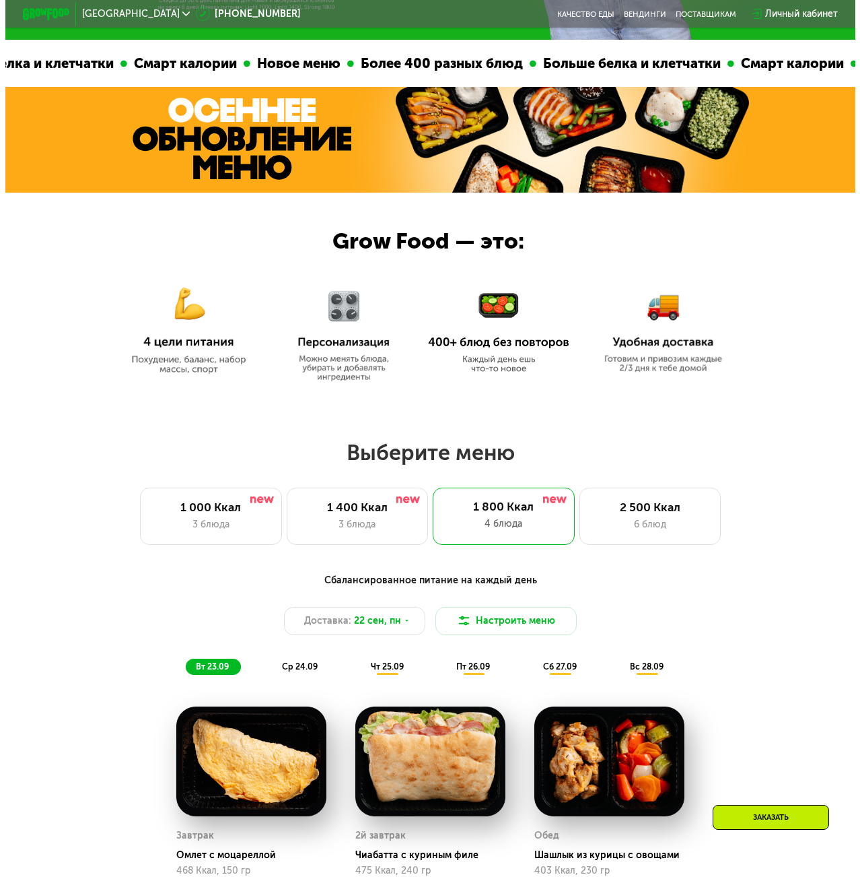
scroll to position [269, 0]
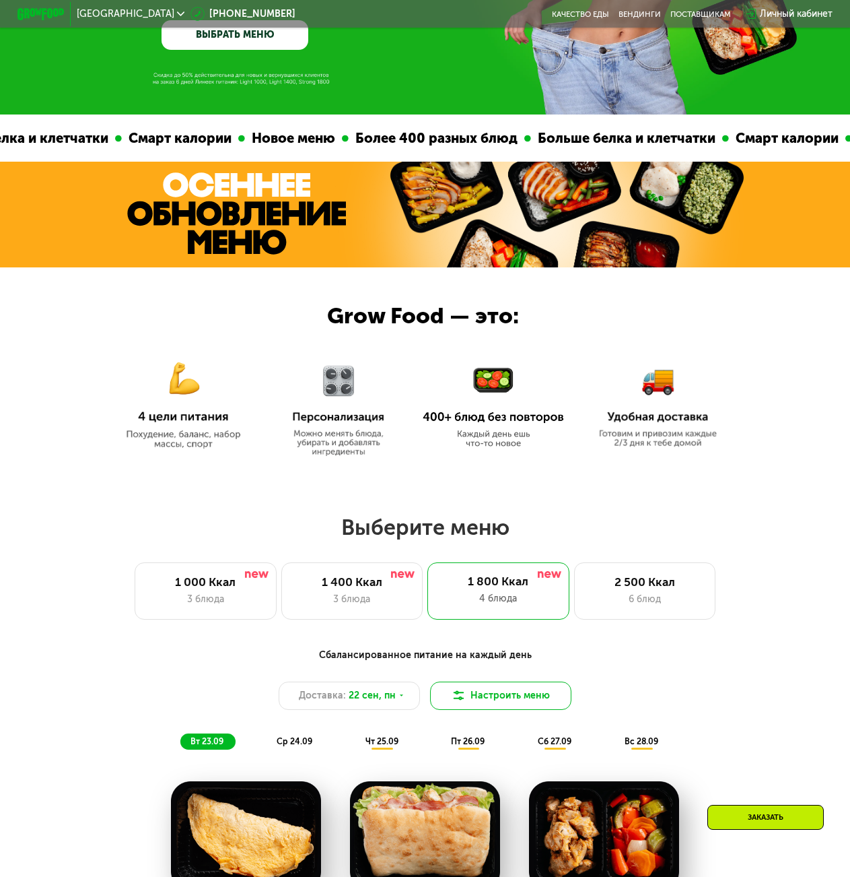
click at [491, 693] on button "Настроить меню" at bounding box center [501, 695] width 142 height 28
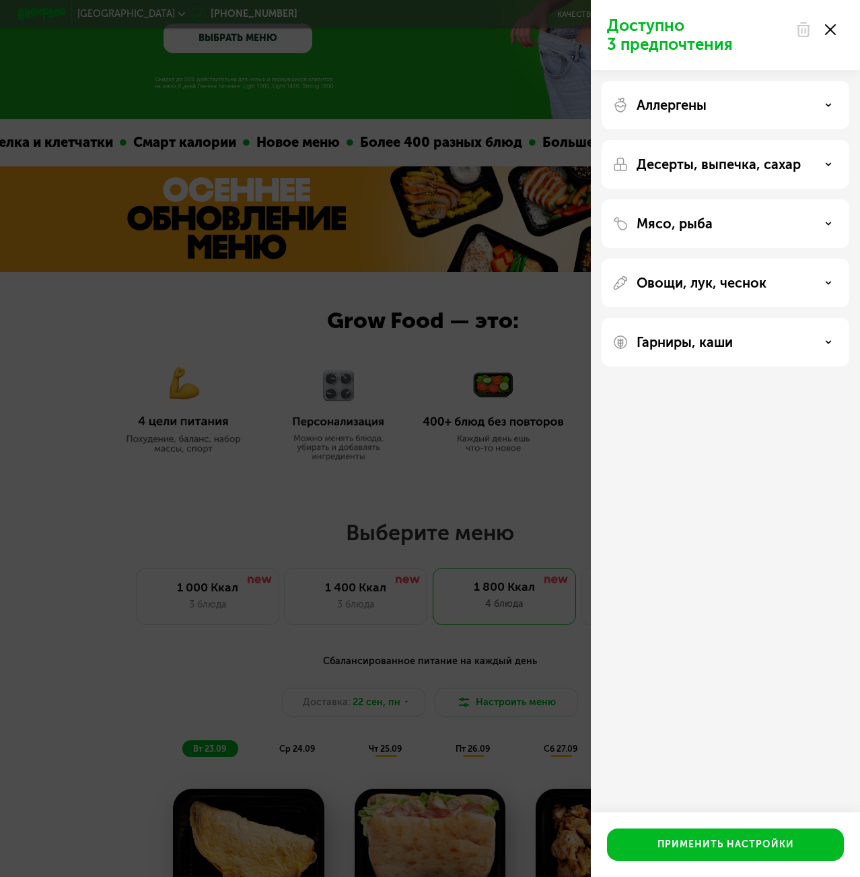
click at [721, 100] on div "Аллергены" at bounding box center [726, 105] width 226 height 16
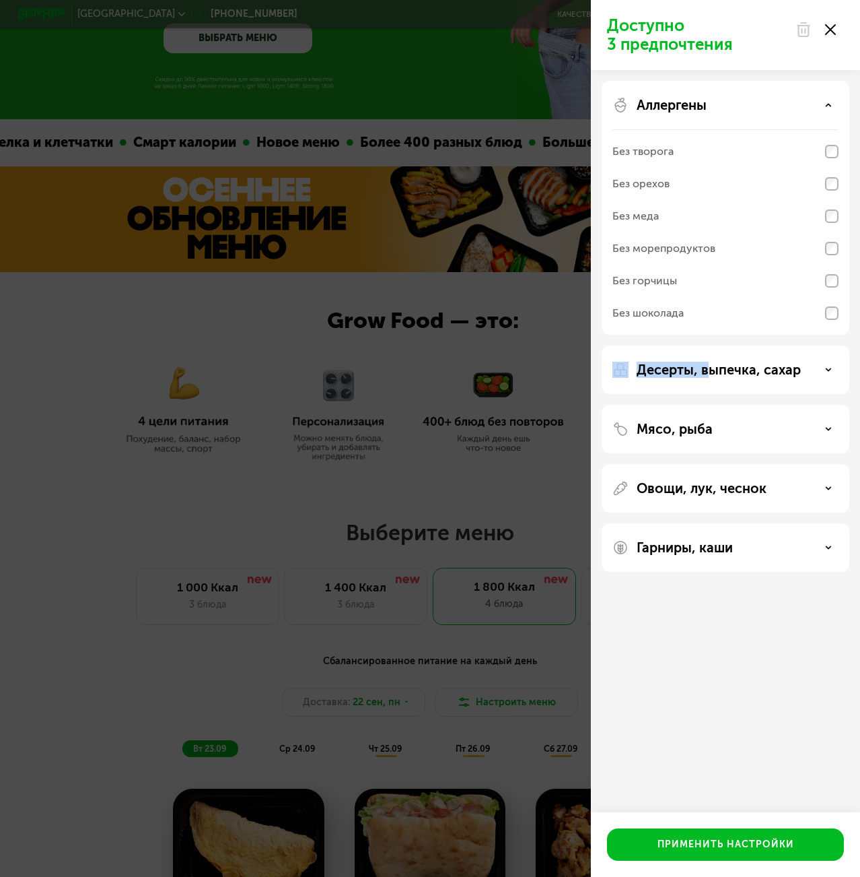
drag, startPoint x: 707, startPoint y: 351, endPoint x: 713, endPoint y: 368, distance: 17.9
click at [709, 355] on div "Аллергены Без творога Без орехов Без меда Без морепродуктов Без горчицы Без шок…" at bounding box center [725, 326] width 269 height 512
click at [714, 371] on p "Десерты, выпечка, сахар" at bounding box center [719, 370] width 164 height 16
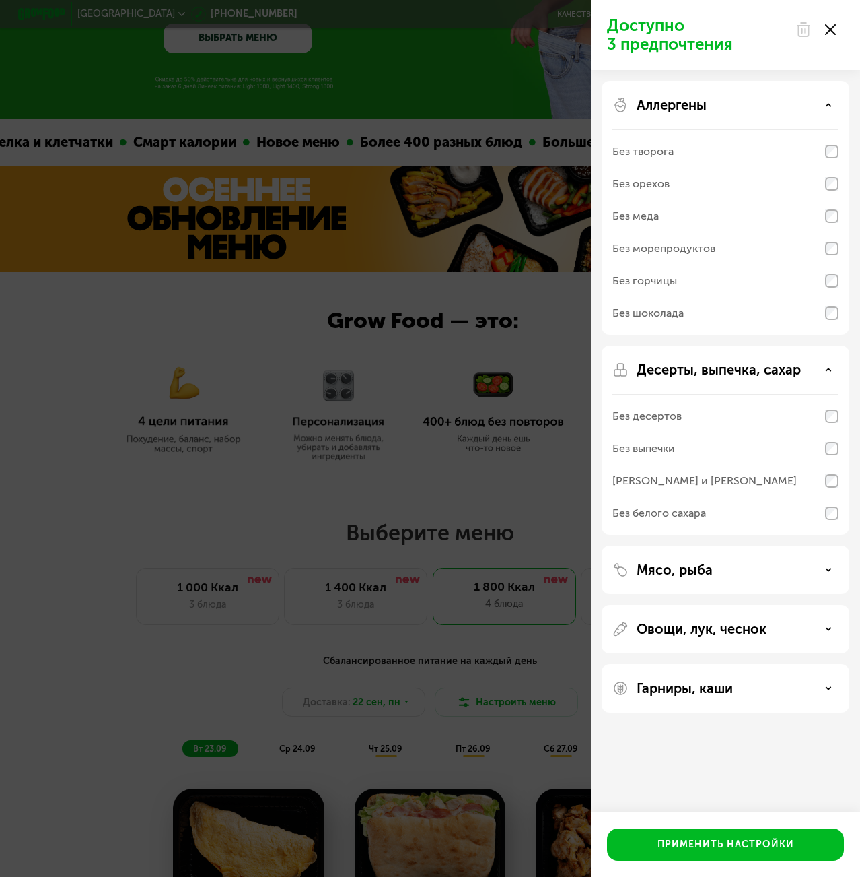
click at [679, 568] on p "Мясо, рыба" at bounding box center [675, 569] width 76 height 16
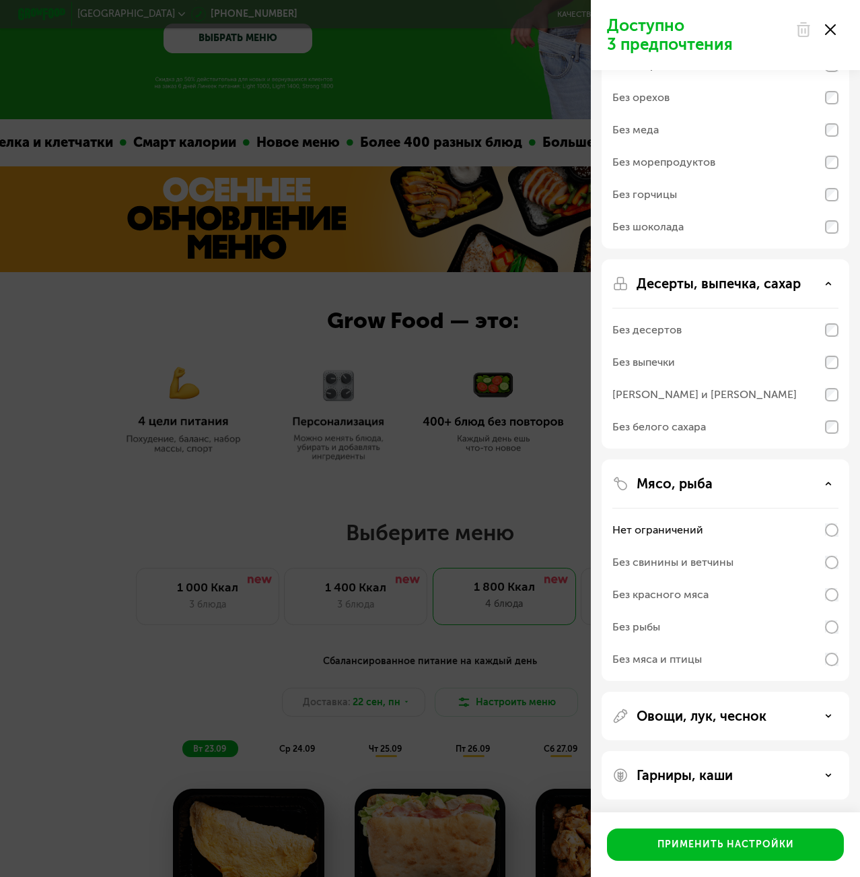
scroll to position [87, 0]
click at [670, 713] on p "Овощи, лук, чеснок" at bounding box center [702, 715] width 130 height 16
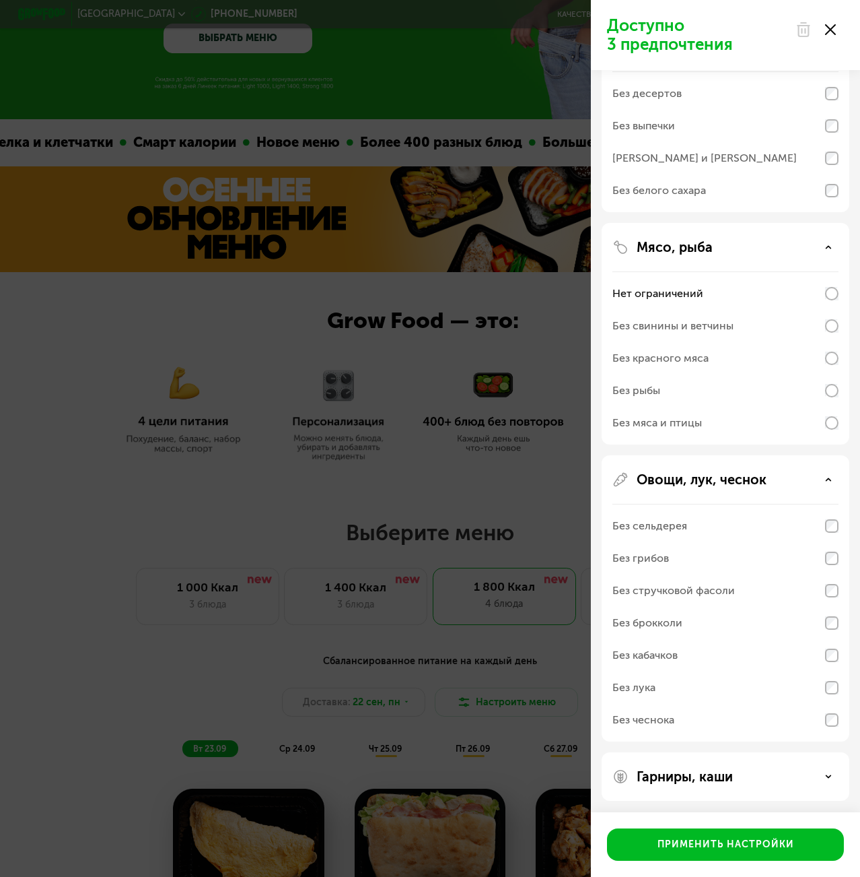
scroll to position [324, 0]
click at [660, 772] on p "Гарниры, каши" at bounding box center [685, 774] width 96 height 16
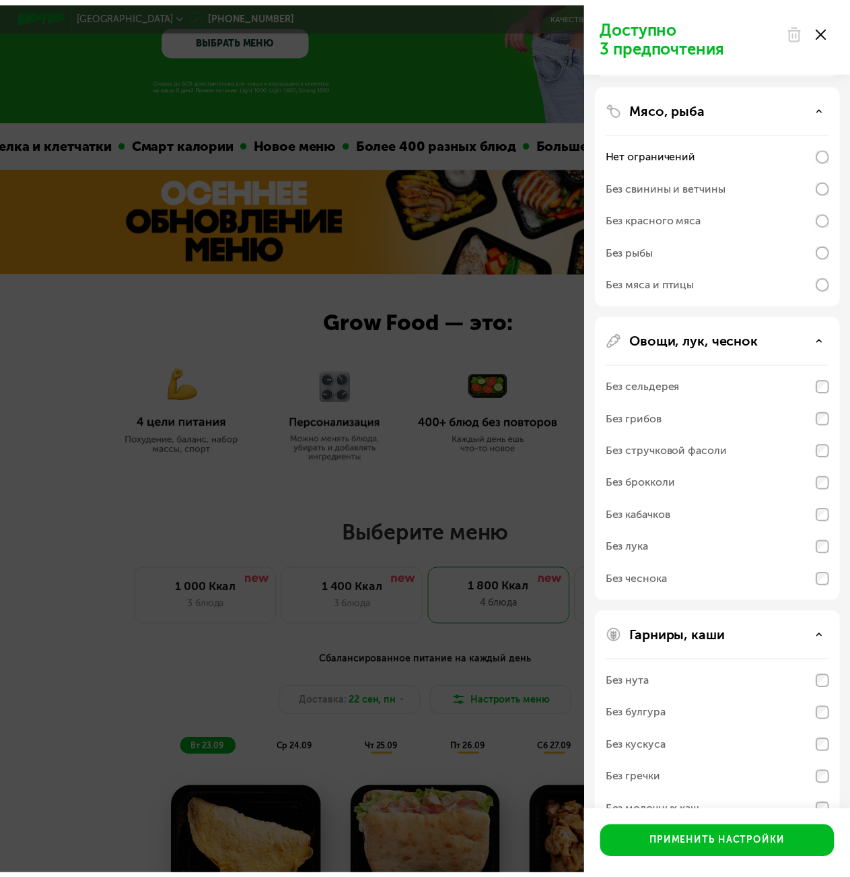
scroll to position [498, 0]
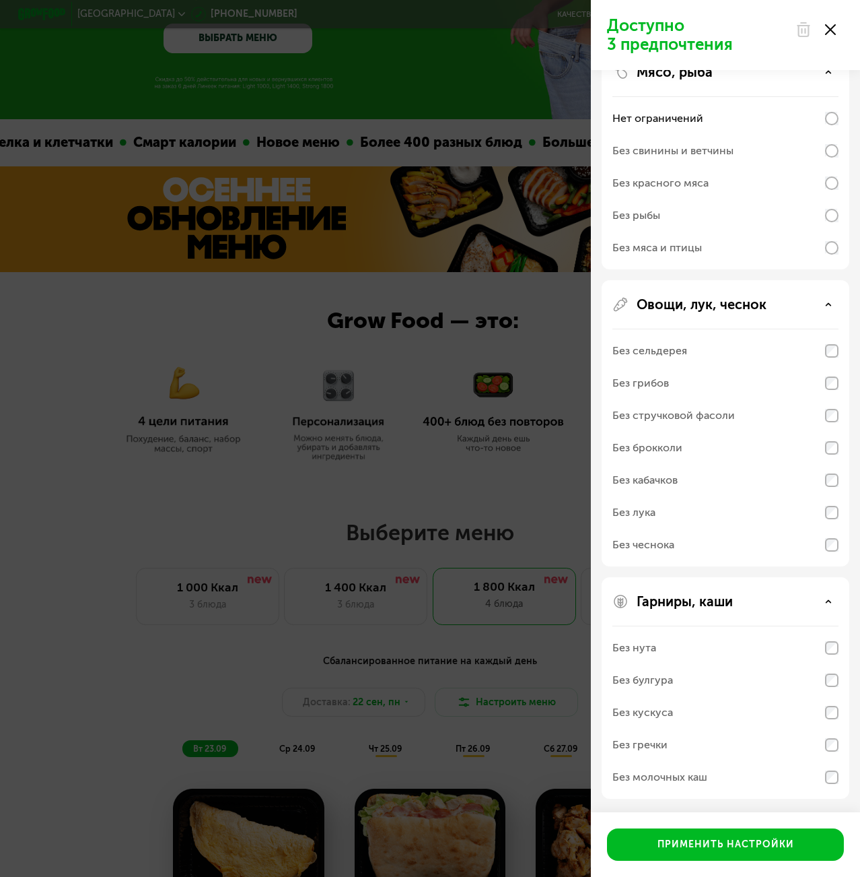
click at [177, 539] on div "Доступно 3 предпочтения Аллергены Без творога Без орехов Без меда Без морепроду…" at bounding box center [430, 438] width 860 height 877
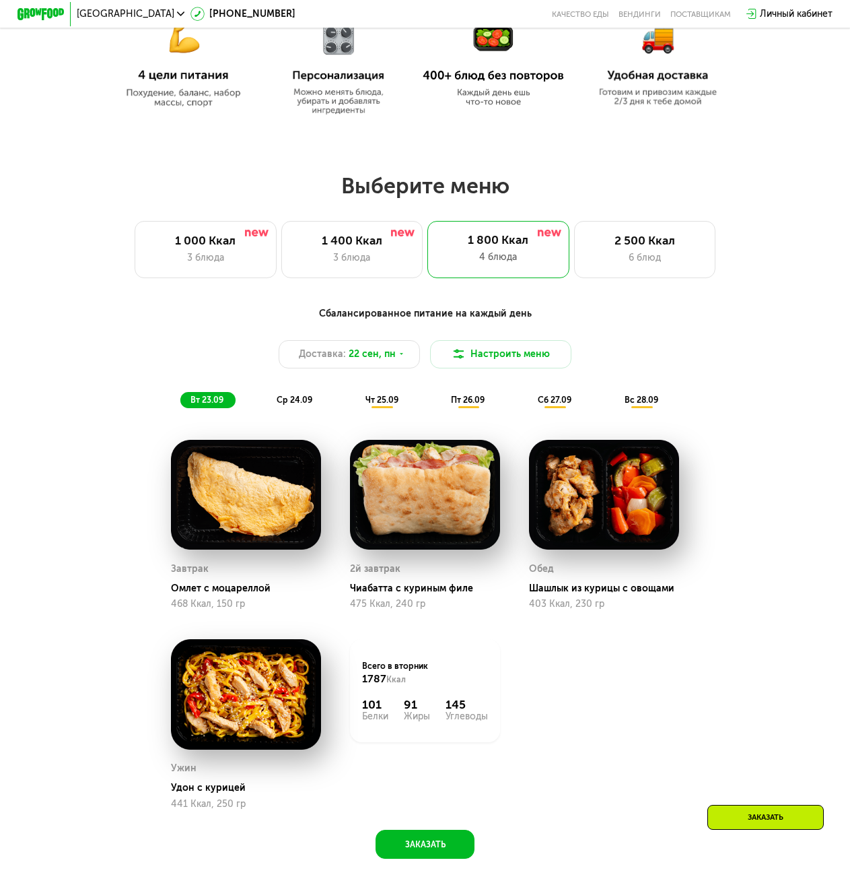
scroll to position [539, 0]
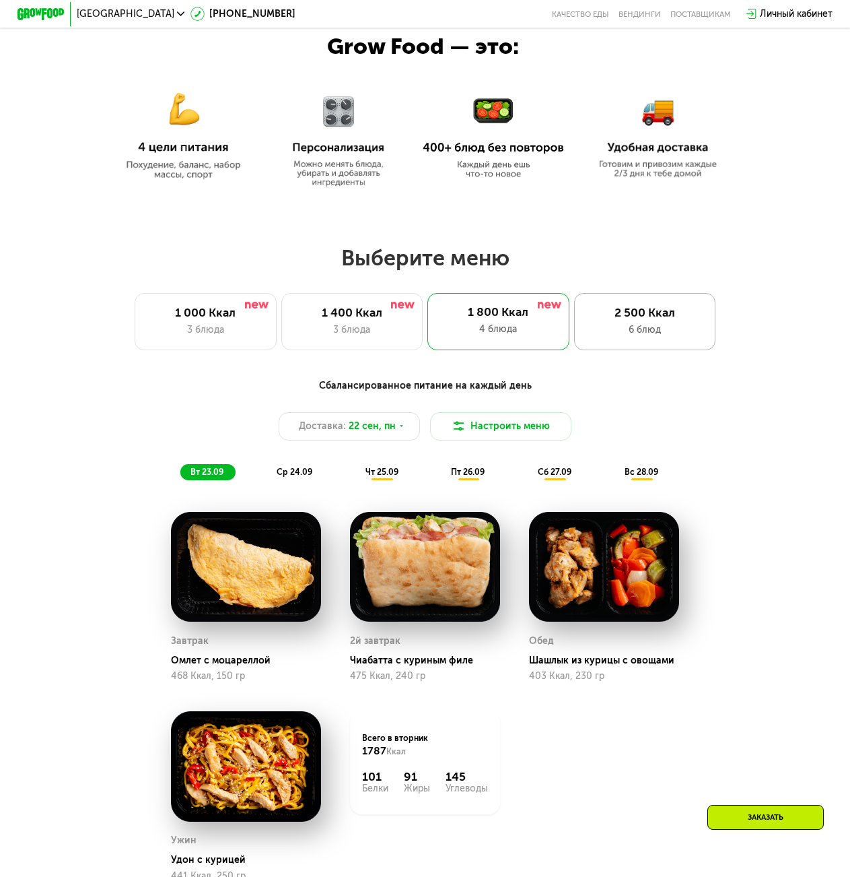
click at [664, 345] on div "2 500 Ккал 6 блюд" at bounding box center [645, 321] width 142 height 57
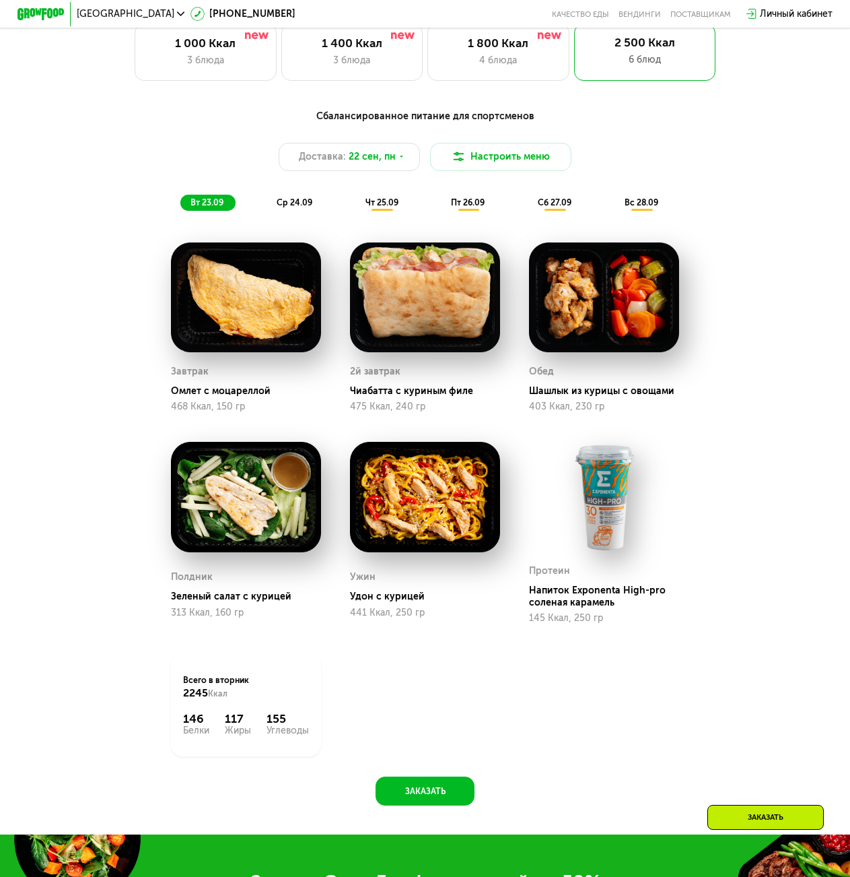
scroll to position [822, 0]
